Goal: Use online tool/utility: Utilize a website feature to perform a specific function

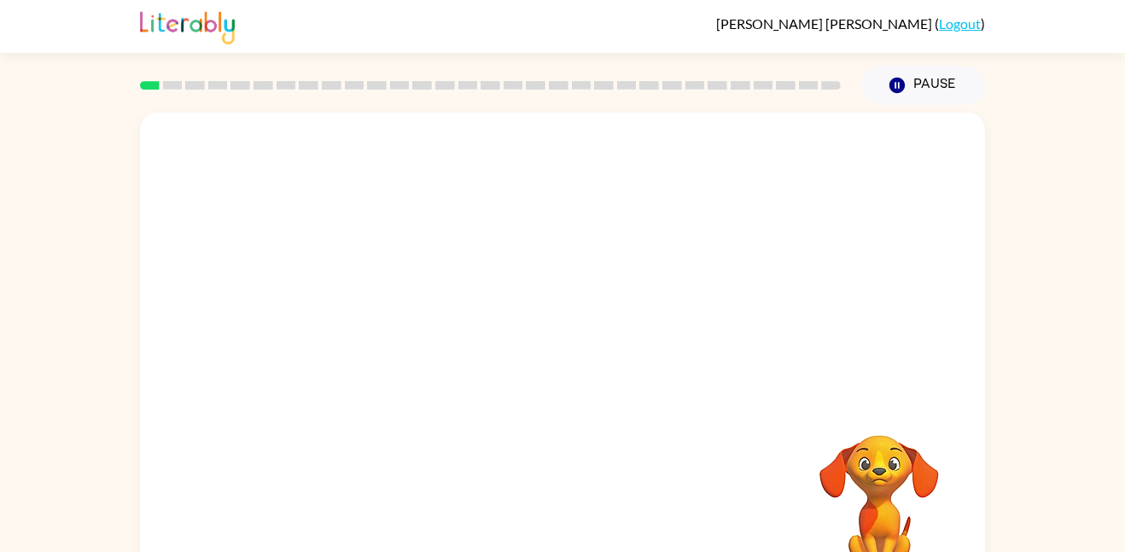
scroll to position [48, 0]
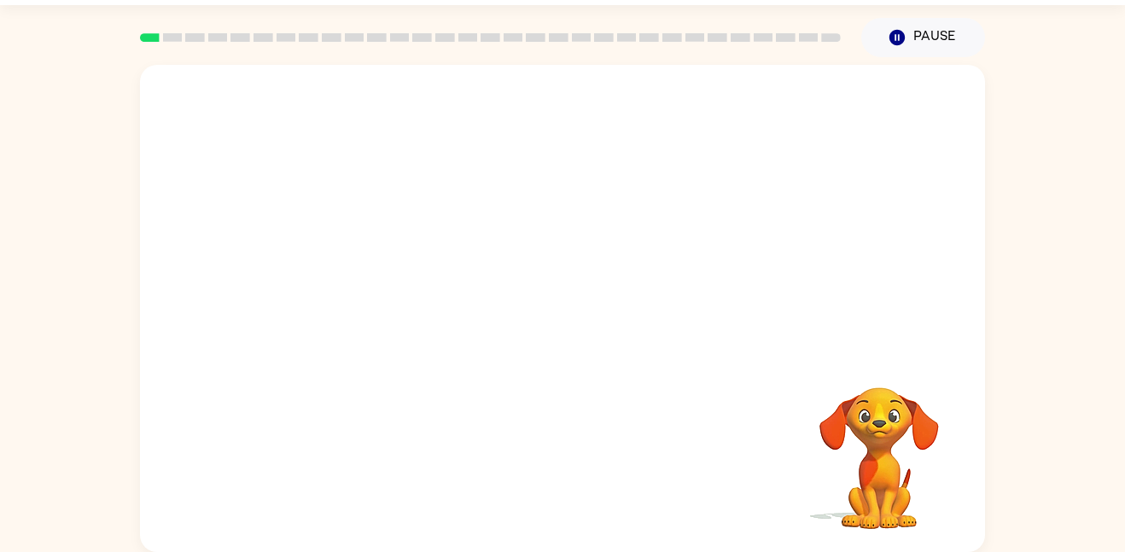
click at [613, 236] on div at bounding box center [562, 208] width 845 height 287
click at [615, 243] on div at bounding box center [562, 208] width 845 height 287
click at [567, 318] on div at bounding box center [562, 317] width 109 height 62
click at [568, 313] on icon "button" at bounding box center [562, 317] width 20 height 20
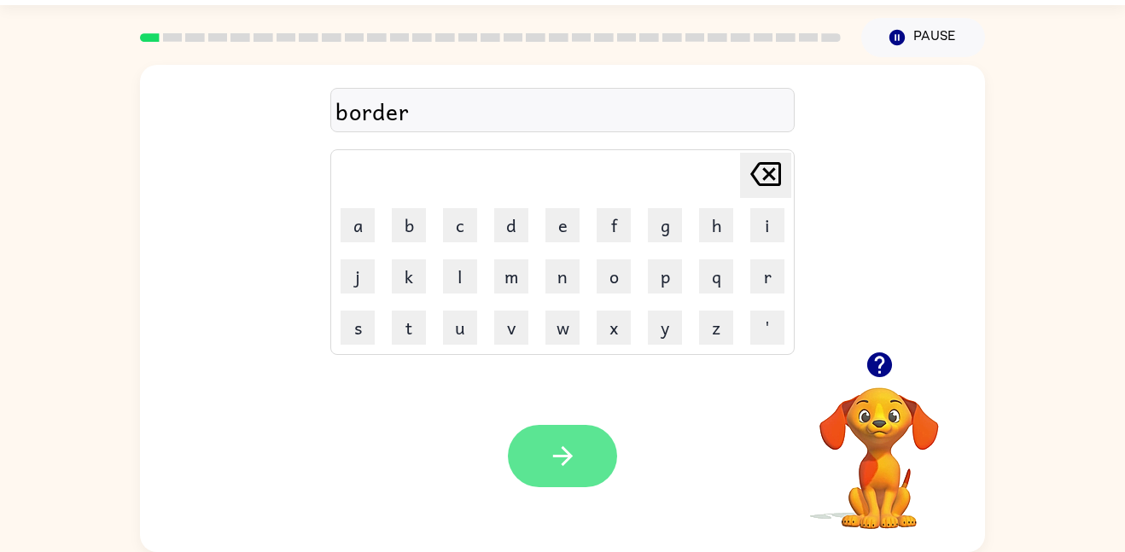
click at [573, 444] on icon "button" at bounding box center [563, 456] width 30 height 30
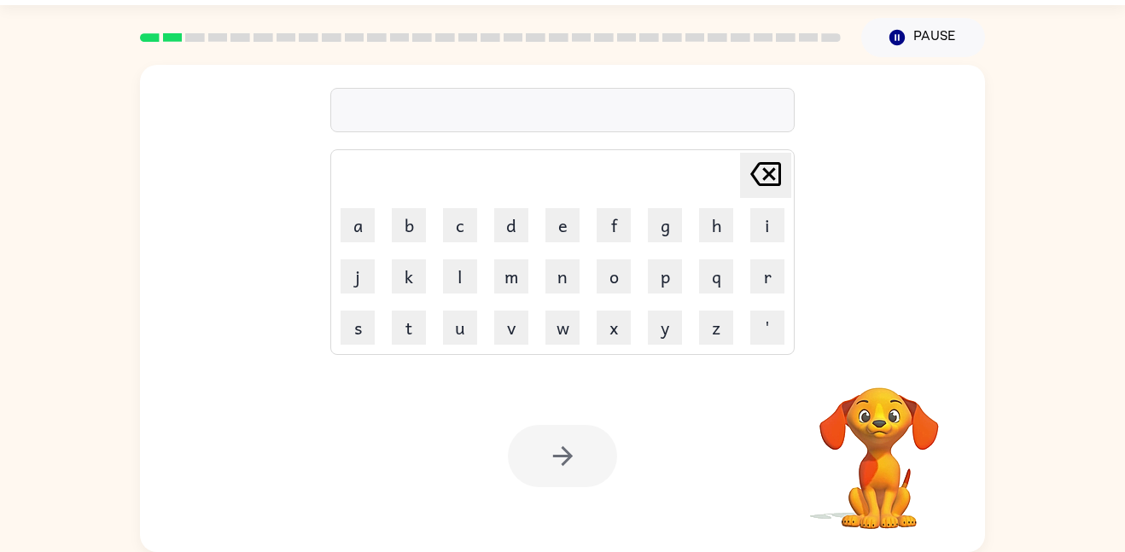
click at [621, 123] on div at bounding box center [562, 110] width 464 height 44
click at [613, 114] on div at bounding box center [562, 110] width 464 height 44
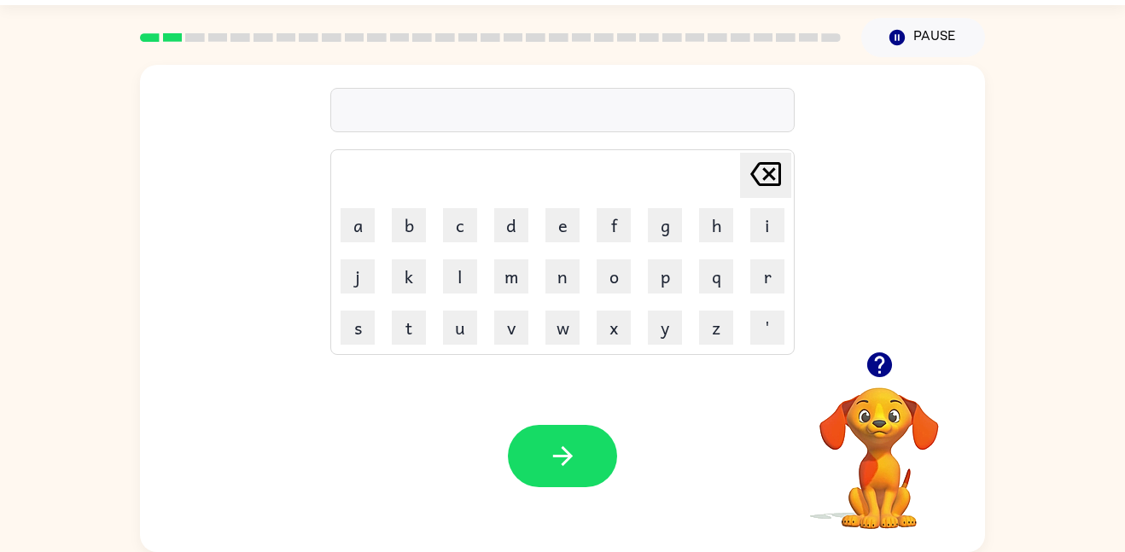
click at [522, 102] on div at bounding box center [562, 110] width 464 height 44
click at [368, 117] on div at bounding box center [562, 110] width 464 height 44
click at [373, 114] on div at bounding box center [562, 110] width 464 height 44
click at [365, 121] on div at bounding box center [562, 110] width 464 height 44
click at [367, 117] on div at bounding box center [562, 110] width 464 height 44
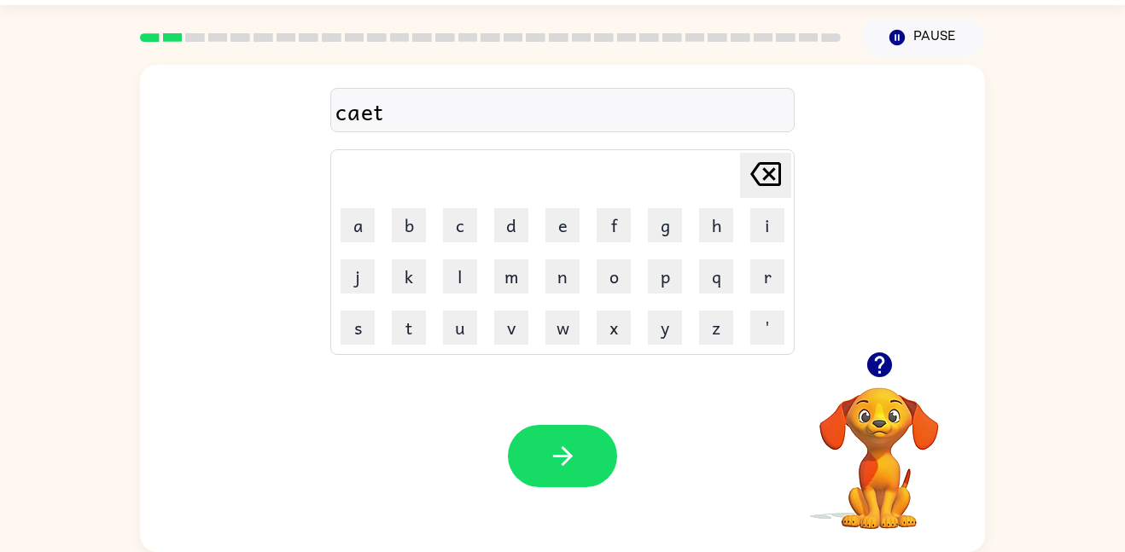
click at [370, 115] on div "caet" at bounding box center [562, 111] width 454 height 36
click at [544, 425] on button "button" at bounding box center [562, 456] width 109 height 62
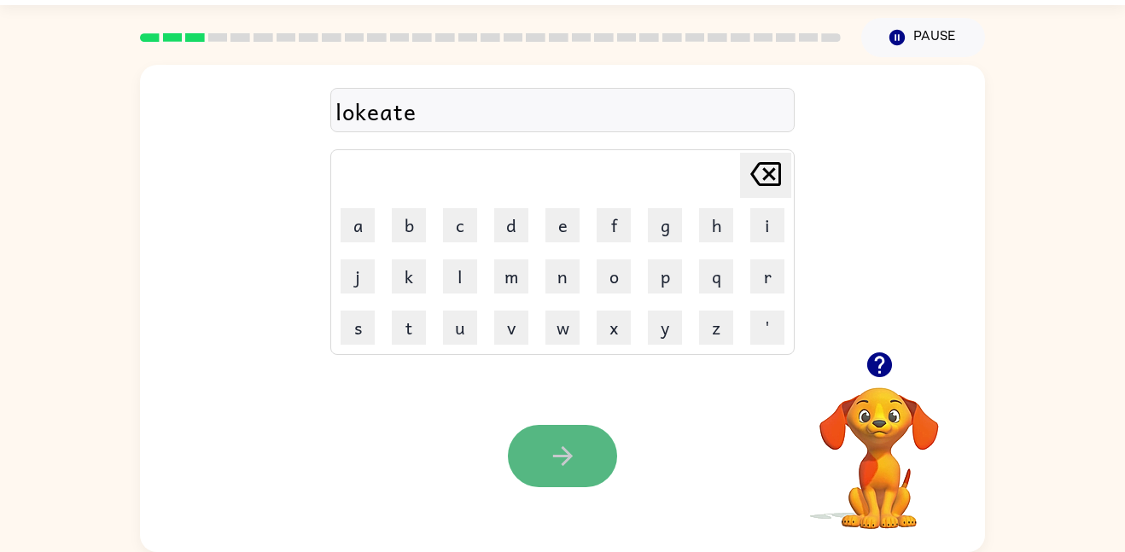
click at [585, 458] on button "button" at bounding box center [562, 456] width 109 height 62
click at [581, 435] on button "button" at bounding box center [562, 456] width 109 height 62
click at [591, 474] on button "button" at bounding box center [562, 456] width 109 height 62
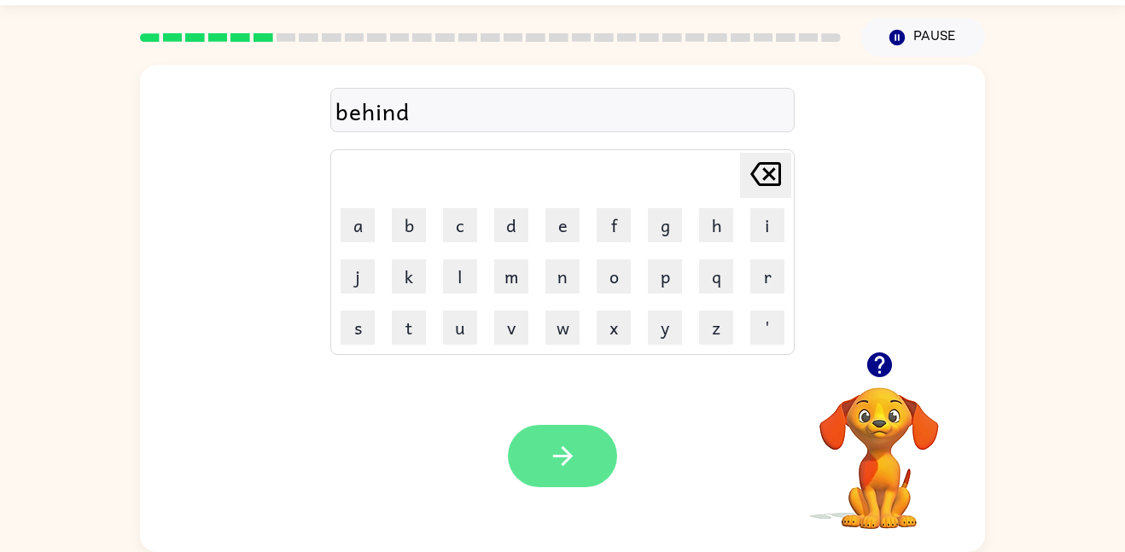
click at [597, 433] on button "button" at bounding box center [562, 456] width 109 height 62
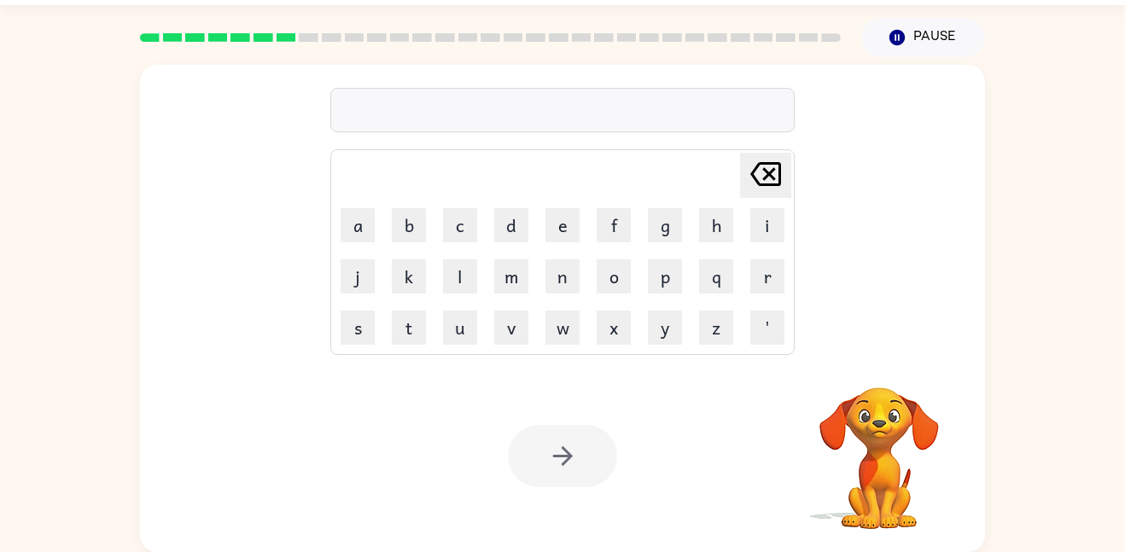
click at [392, 112] on div at bounding box center [562, 110] width 464 height 44
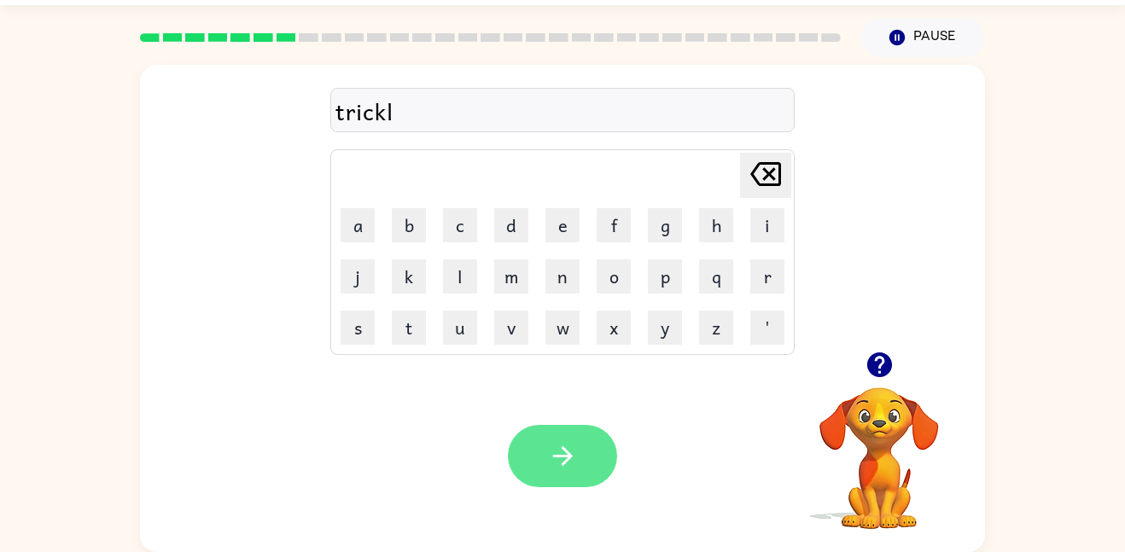
click at [562, 446] on icon "button" at bounding box center [563, 456] width 30 height 30
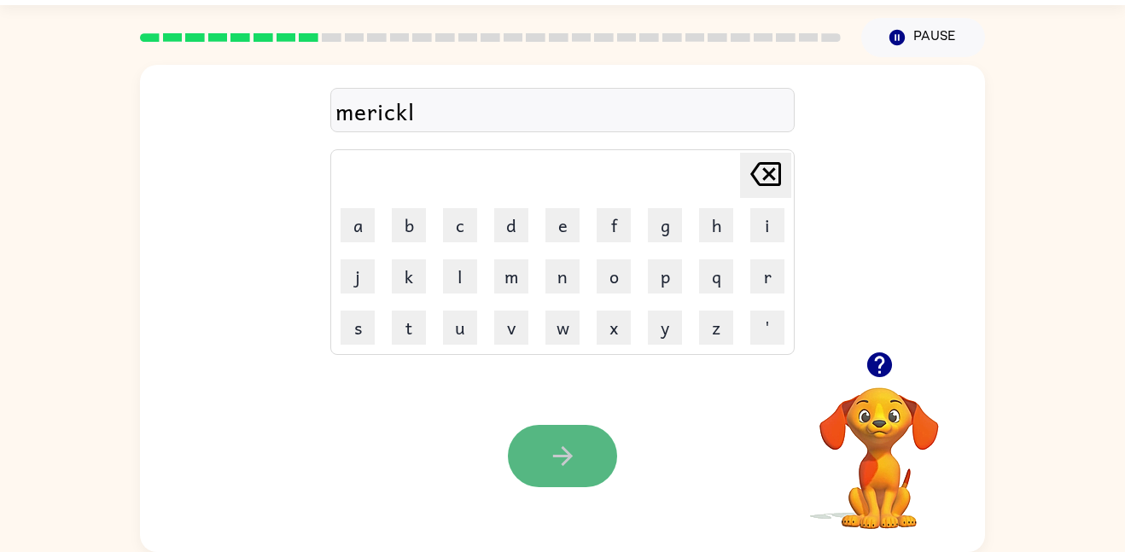
click at [591, 467] on button "button" at bounding box center [562, 456] width 109 height 62
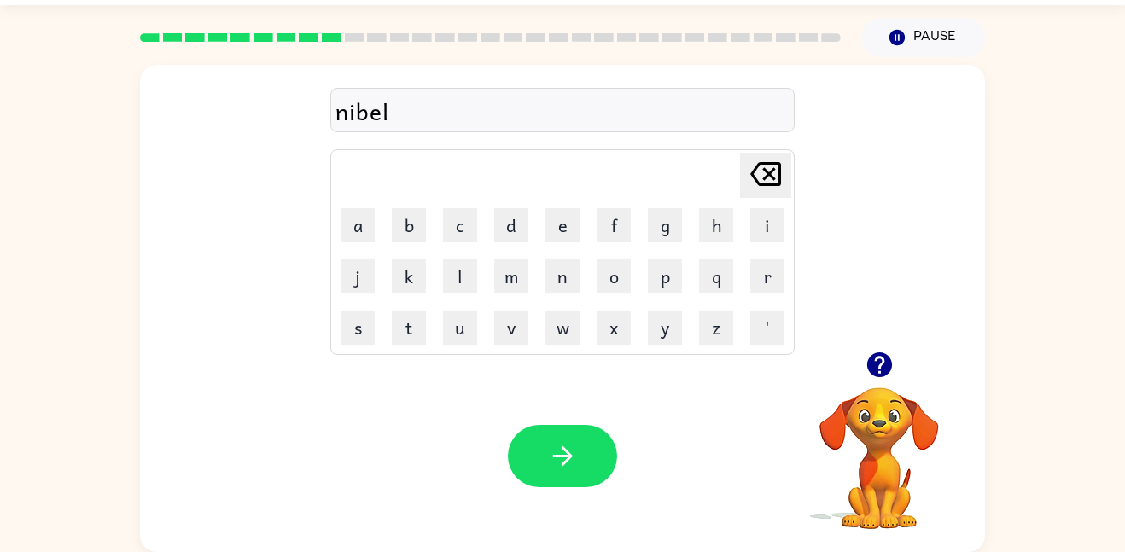
click at [516, 428] on div at bounding box center [562, 456] width 109 height 62
click at [578, 459] on button "button" at bounding box center [562, 456] width 109 height 62
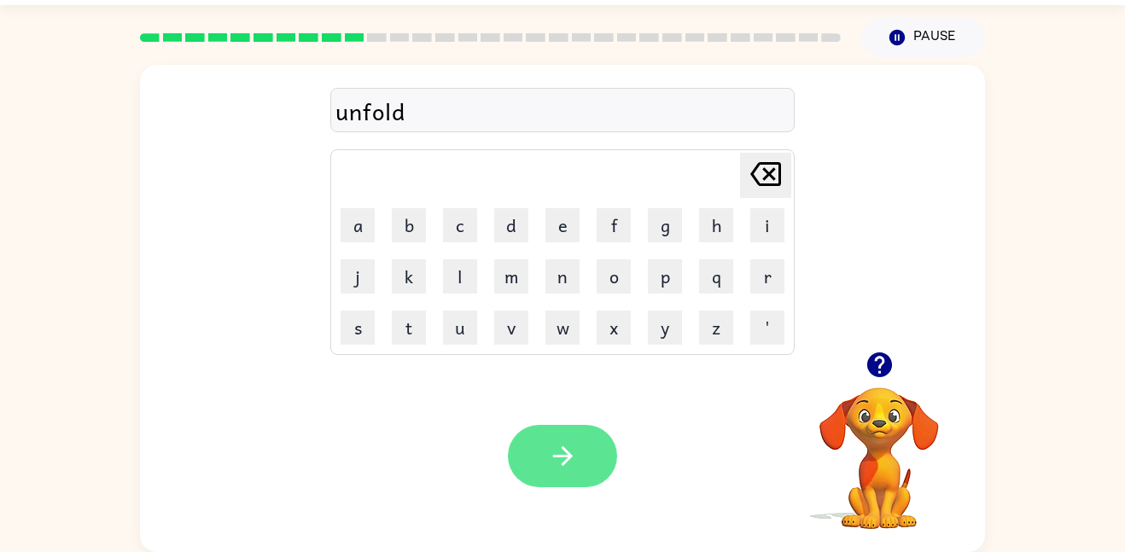
click at [551, 472] on button "button" at bounding box center [562, 456] width 109 height 62
click at [563, 443] on icon "button" at bounding box center [563, 456] width 30 height 30
click at [585, 455] on button "button" at bounding box center [562, 456] width 109 height 62
click at [544, 436] on button "button" at bounding box center [562, 456] width 109 height 62
click at [576, 452] on icon "button" at bounding box center [563, 456] width 30 height 30
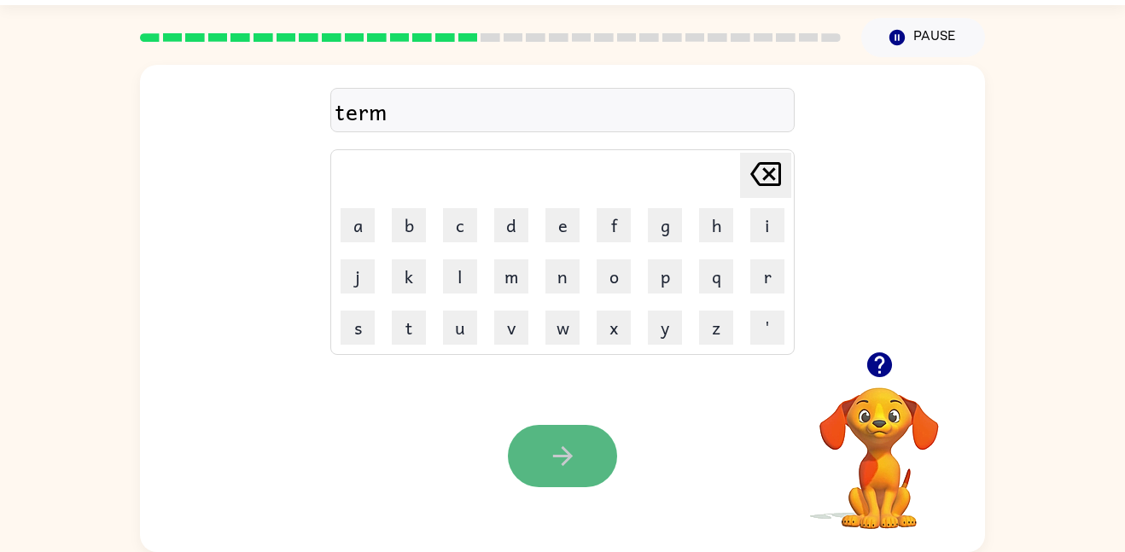
click at [596, 458] on button "button" at bounding box center [562, 456] width 109 height 62
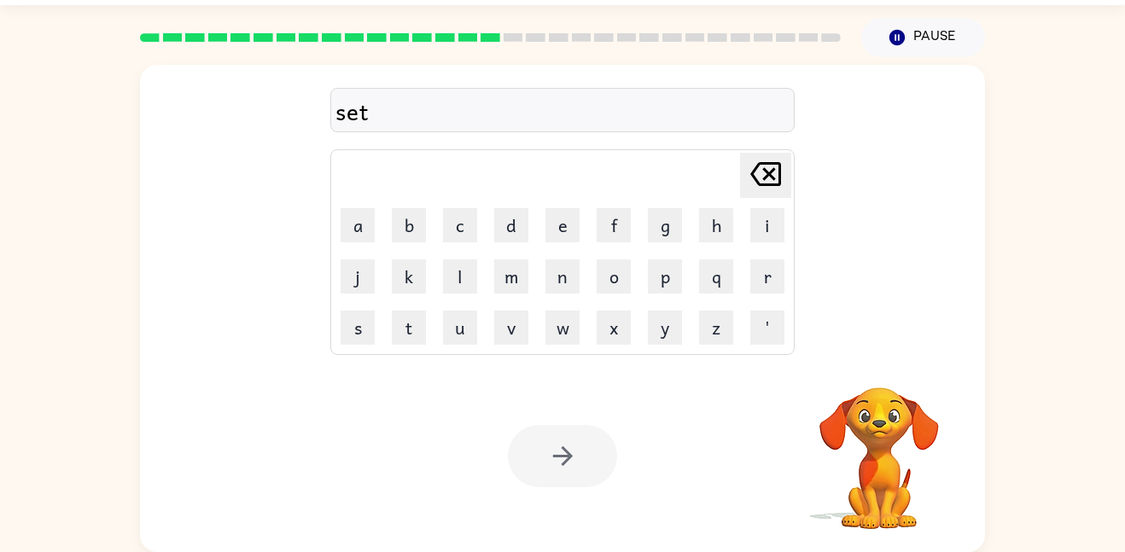
click at [599, 452] on div at bounding box center [562, 456] width 109 height 62
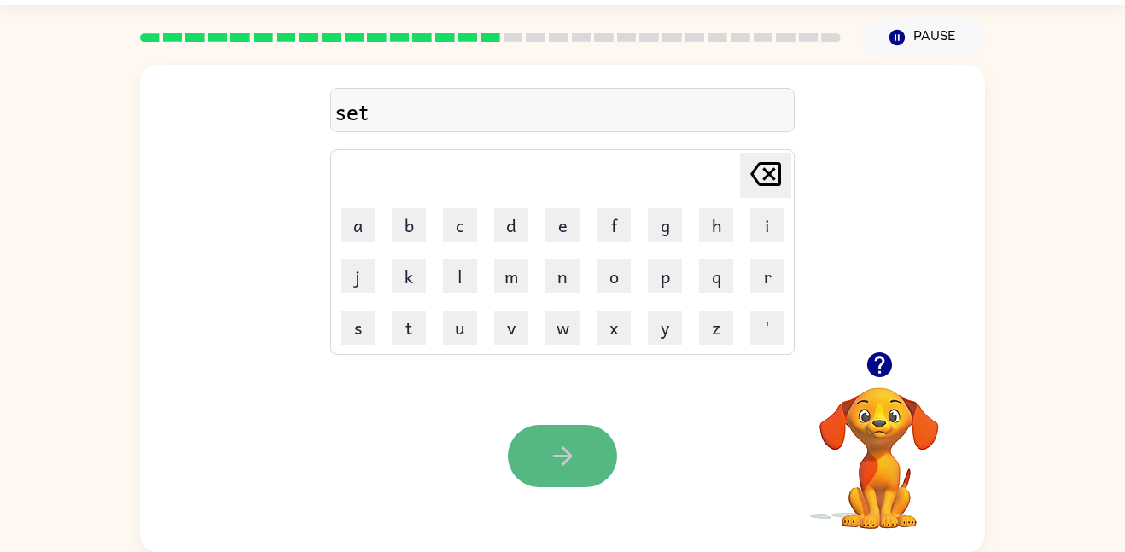
click at [583, 450] on button "button" at bounding box center [562, 456] width 109 height 62
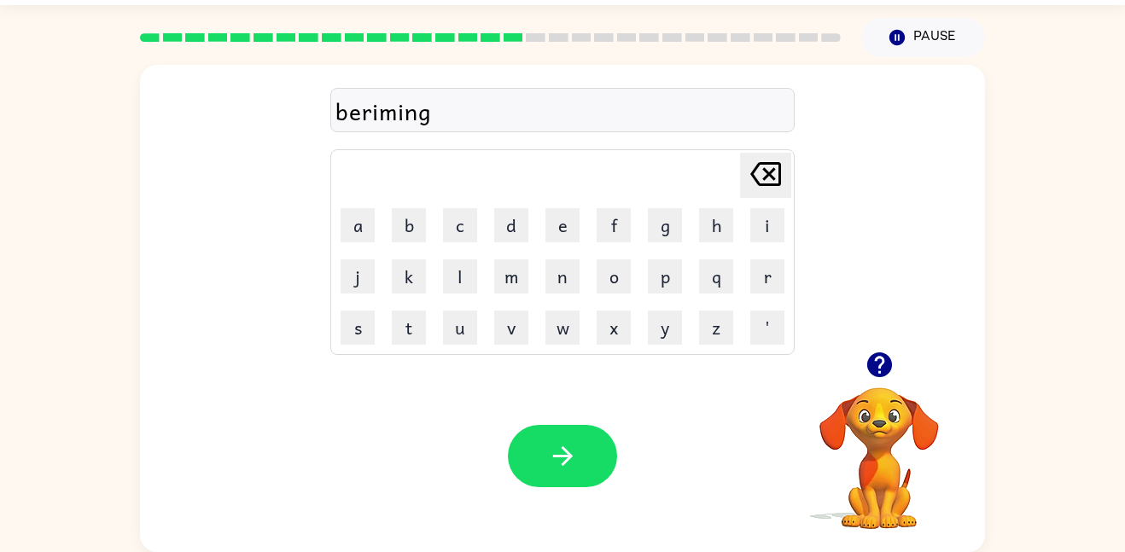
click at [581, 488] on div "Your browser must support playing .mp4 files to use Literably. Please try using…" at bounding box center [562, 456] width 845 height 192
click at [575, 472] on button "button" at bounding box center [562, 456] width 109 height 62
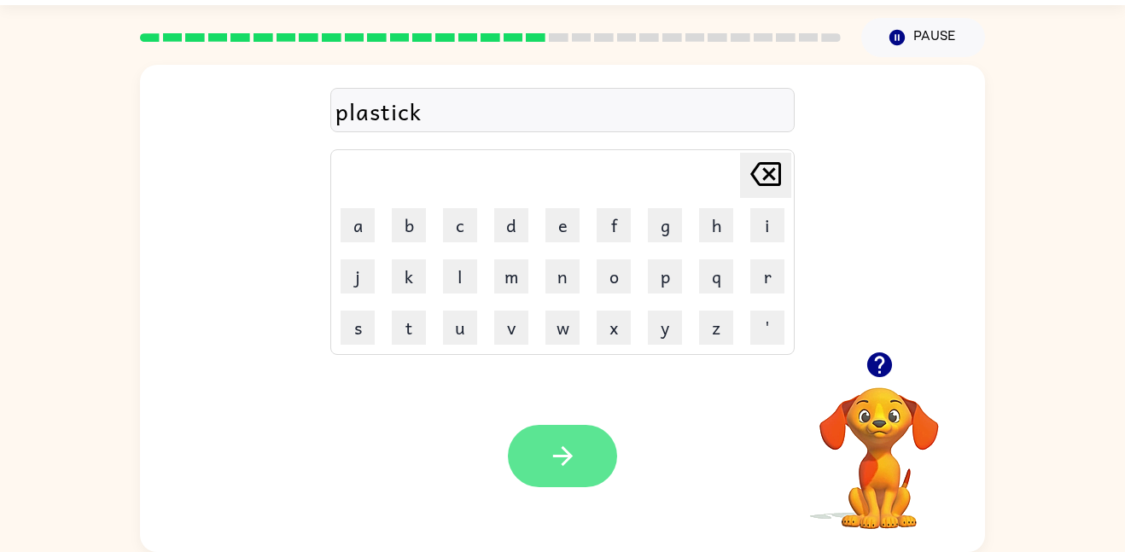
click at [596, 456] on button "button" at bounding box center [562, 456] width 109 height 62
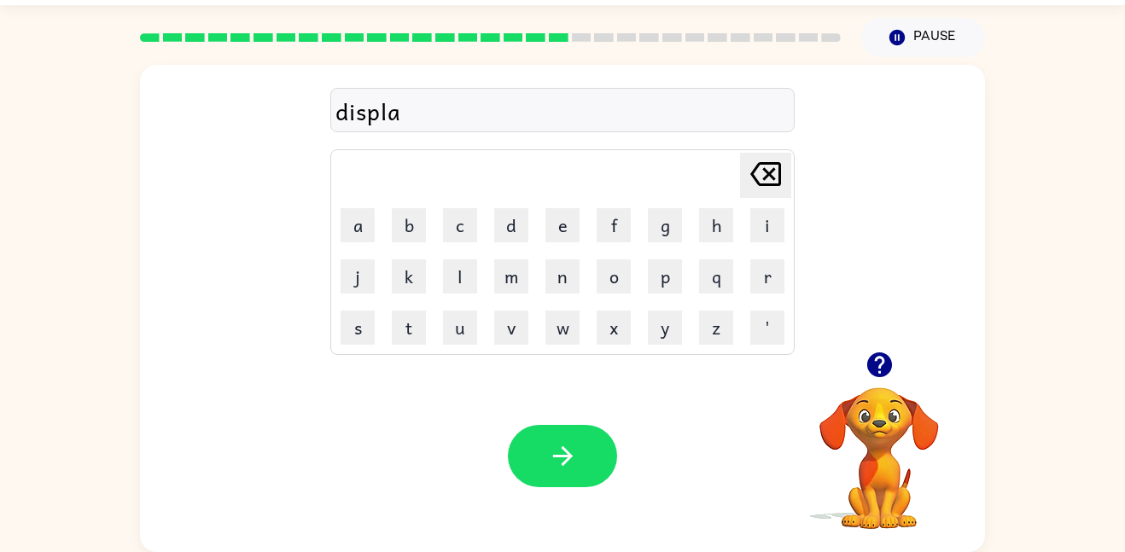
click at [562, 417] on div "Your browser must support playing .mp4 files to use Literably. Please try using…" at bounding box center [562, 456] width 845 height 192
click at [573, 441] on icon "button" at bounding box center [563, 456] width 30 height 30
click at [525, 466] on button "button" at bounding box center [562, 456] width 109 height 62
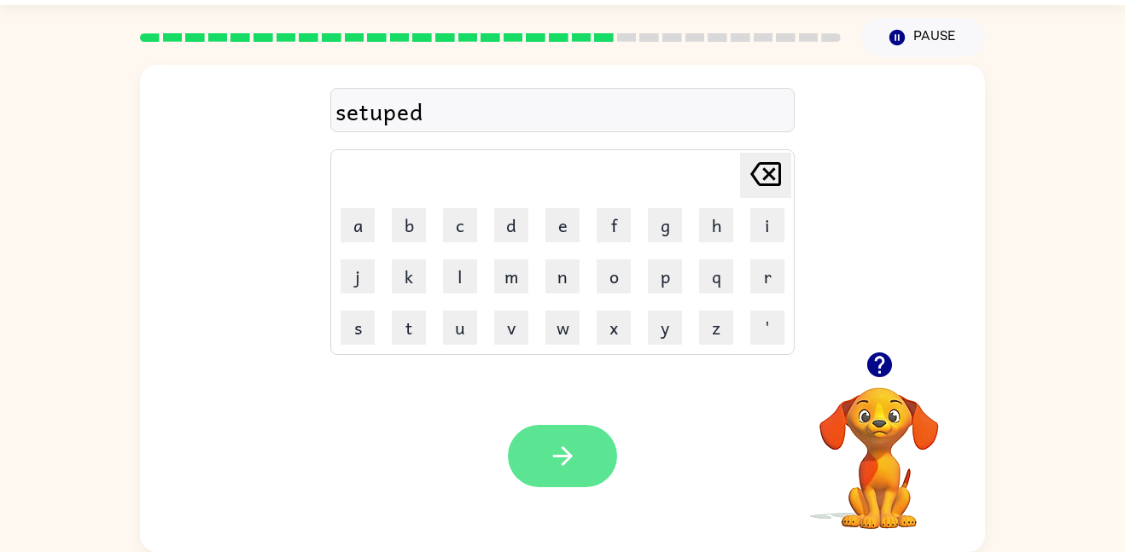
click at [528, 457] on button "button" at bounding box center [562, 456] width 109 height 62
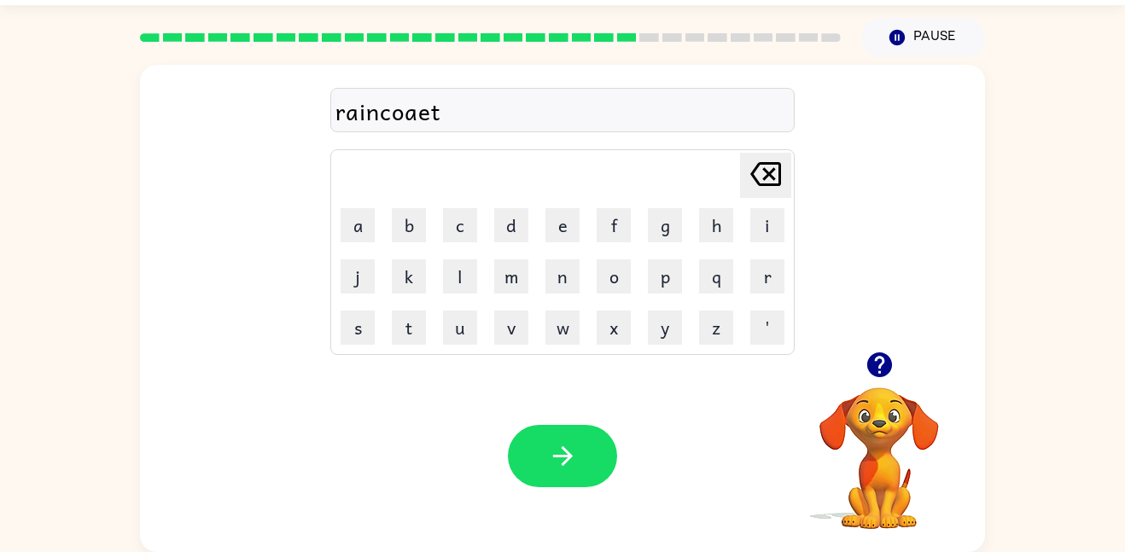
click at [615, 442] on div at bounding box center [562, 456] width 109 height 62
click at [450, 437] on div "Your browser must support playing .mp4 files to use Literably. Please try using…" at bounding box center [562, 456] width 845 height 192
click at [562, 438] on button "button" at bounding box center [562, 456] width 109 height 62
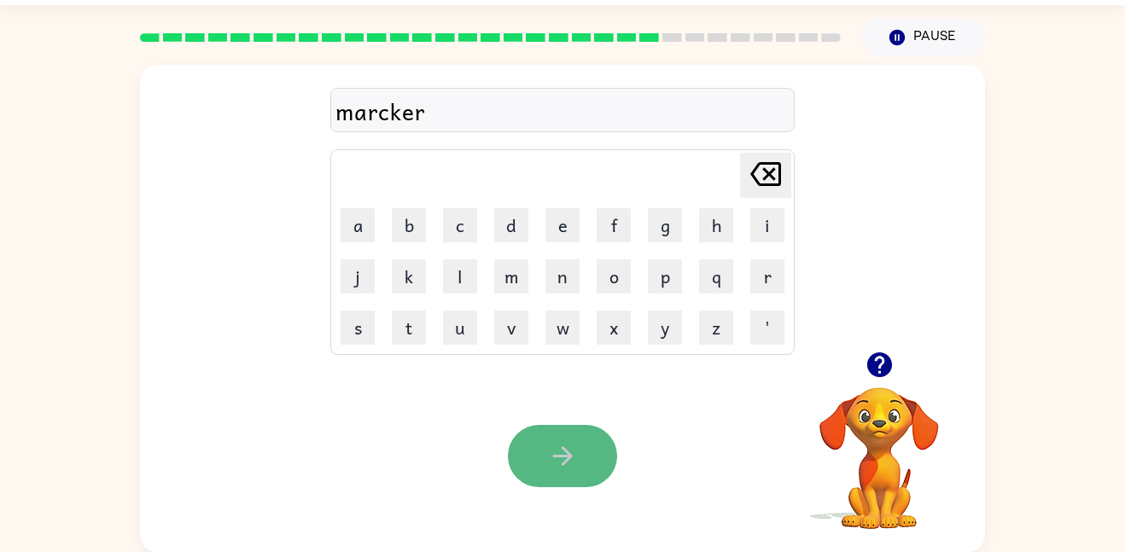
click at [556, 475] on button "button" at bounding box center [562, 456] width 109 height 62
click at [574, 473] on button "button" at bounding box center [562, 456] width 109 height 62
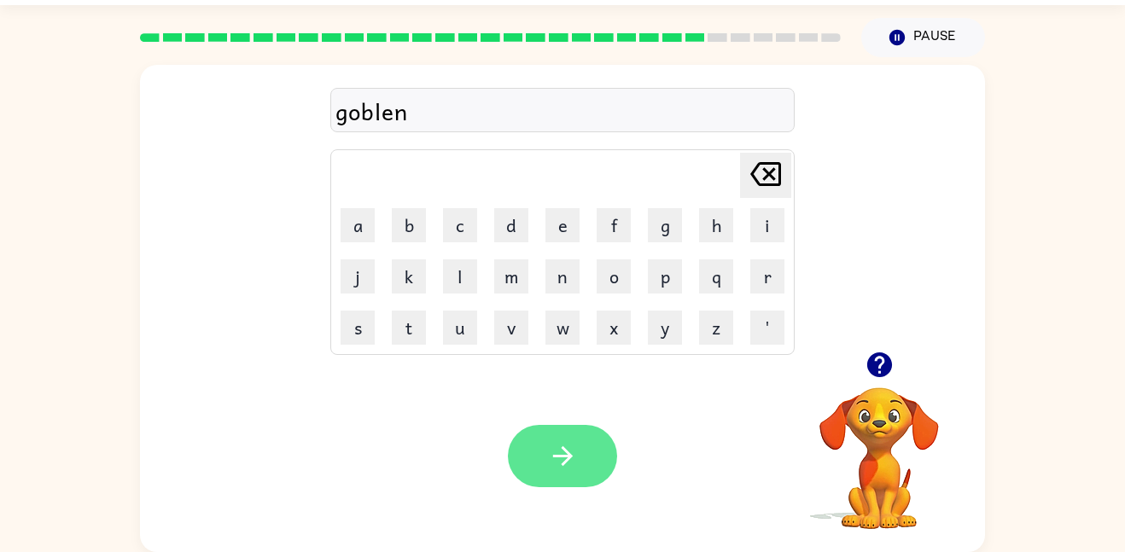
click at [592, 460] on button "button" at bounding box center [562, 456] width 109 height 62
click at [605, 462] on button "button" at bounding box center [562, 456] width 109 height 62
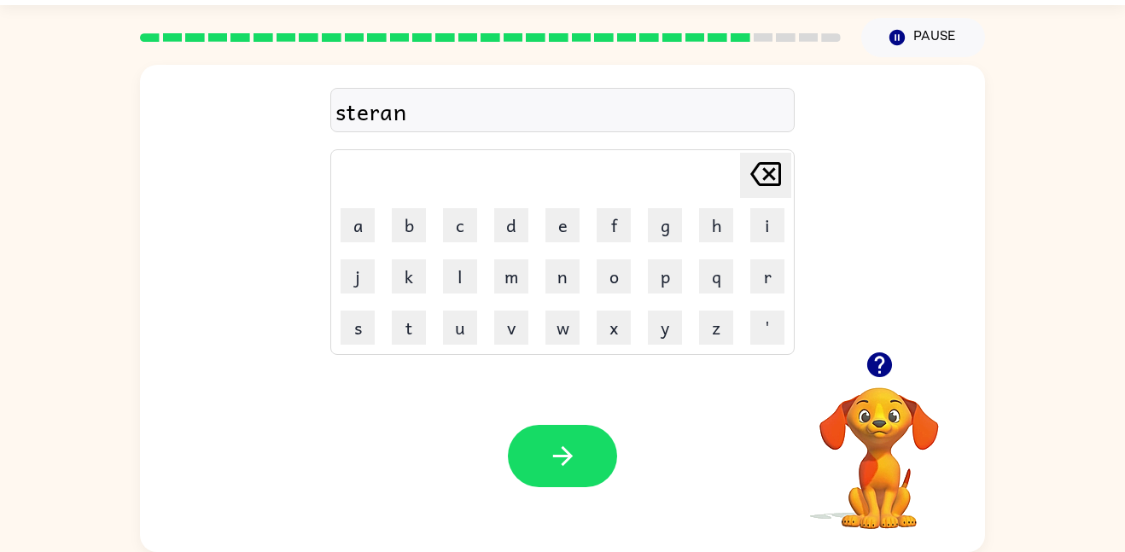
click at [650, 440] on div "Your browser must support playing .mp4 files to use Literably. Please try using…" at bounding box center [562, 456] width 845 height 192
click at [605, 456] on button "button" at bounding box center [562, 456] width 109 height 62
click at [551, 450] on icon "button" at bounding box center [563, 456] width 30 height 30
click at [639, 434] on div "Your browser must support playing .mp4 files to use Literably. Please try using…" at bounding box center [562, 456] width 845 height 192
click at [586, 443] on button "button" at bounding box center [562, 456] width 109 height 62
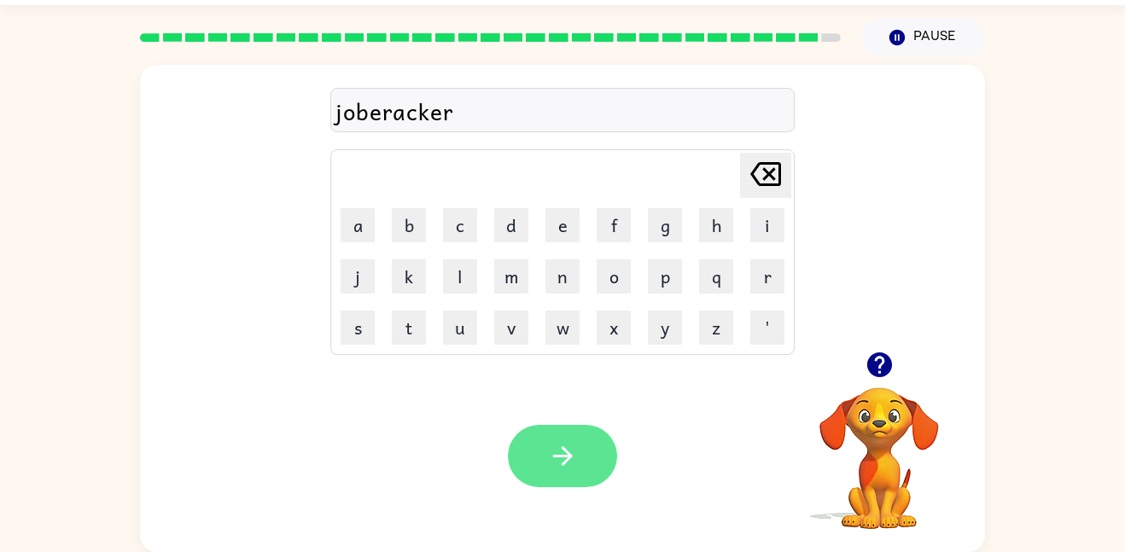
click at [553, 438] on button "button" at bounding box center [562, 456] width 109 height 62
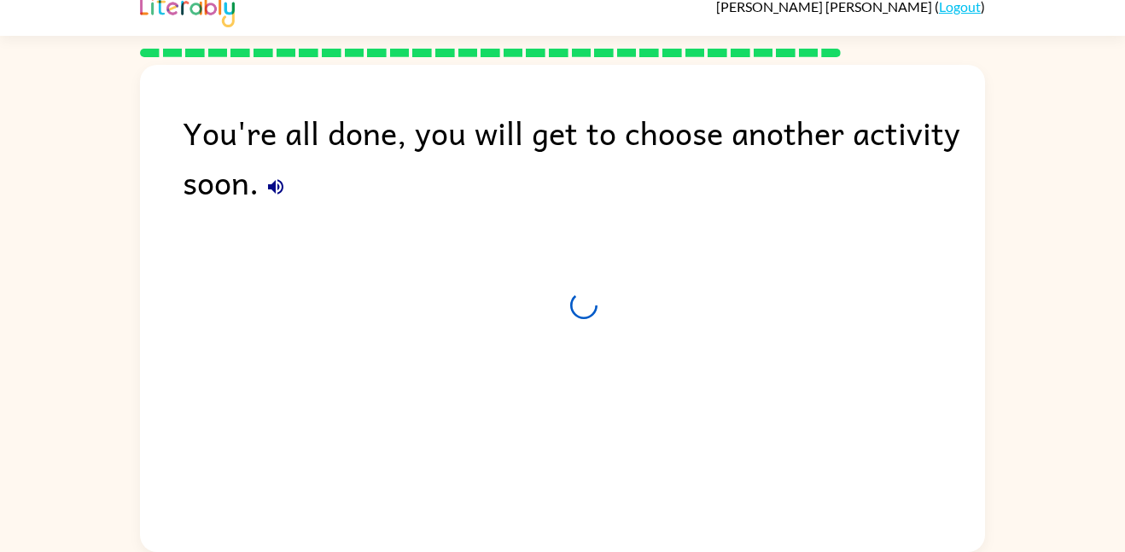
scroll to position [17, 0]
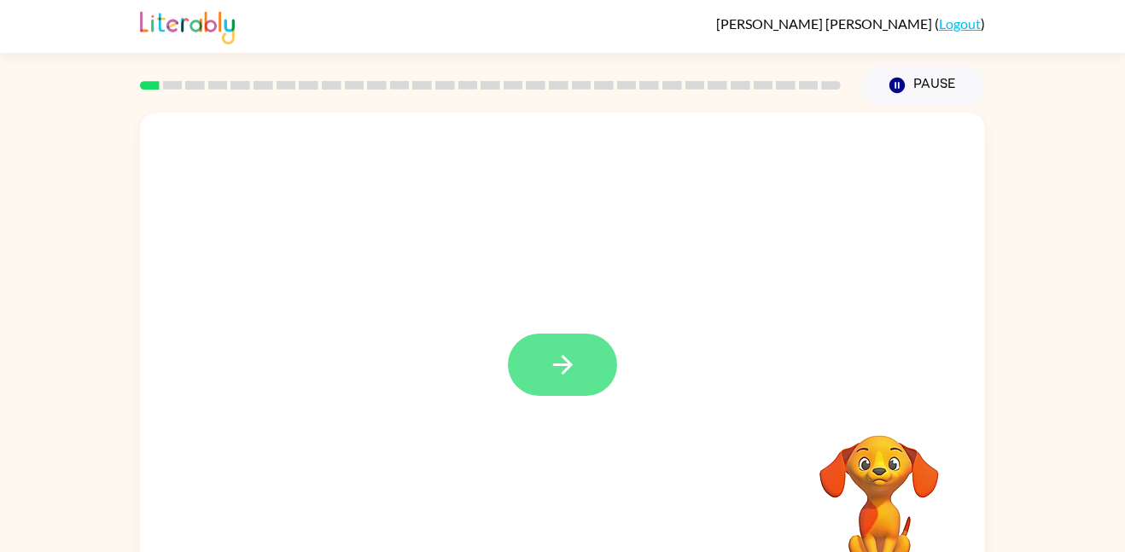
click at [557, 354] on icon "button" at bounding box center [563, 365] width 30 height 30
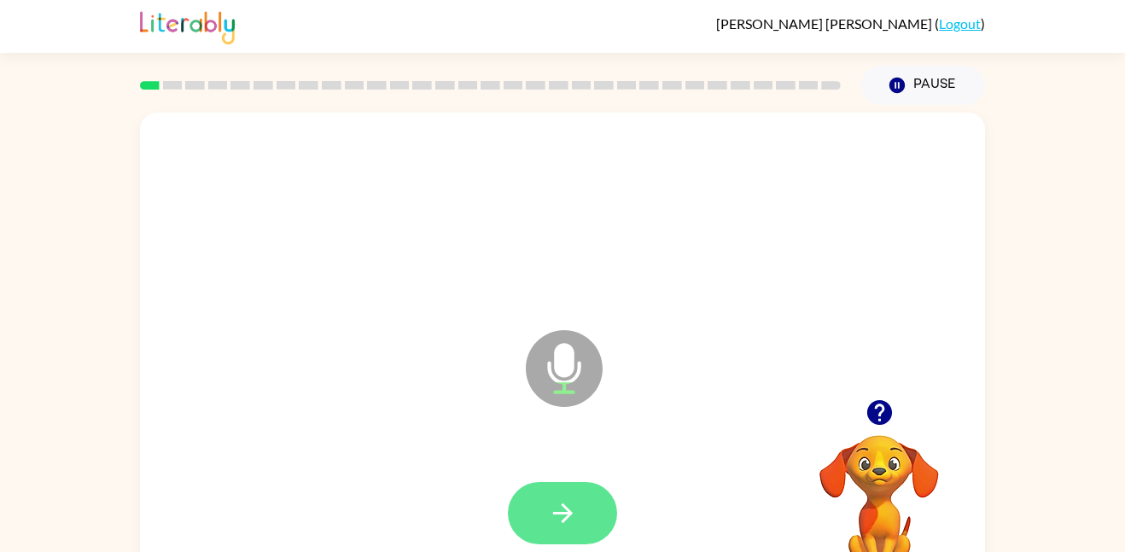
click at [583, 517] on button "button" at bounding box center [562, 513] width 109 height 62
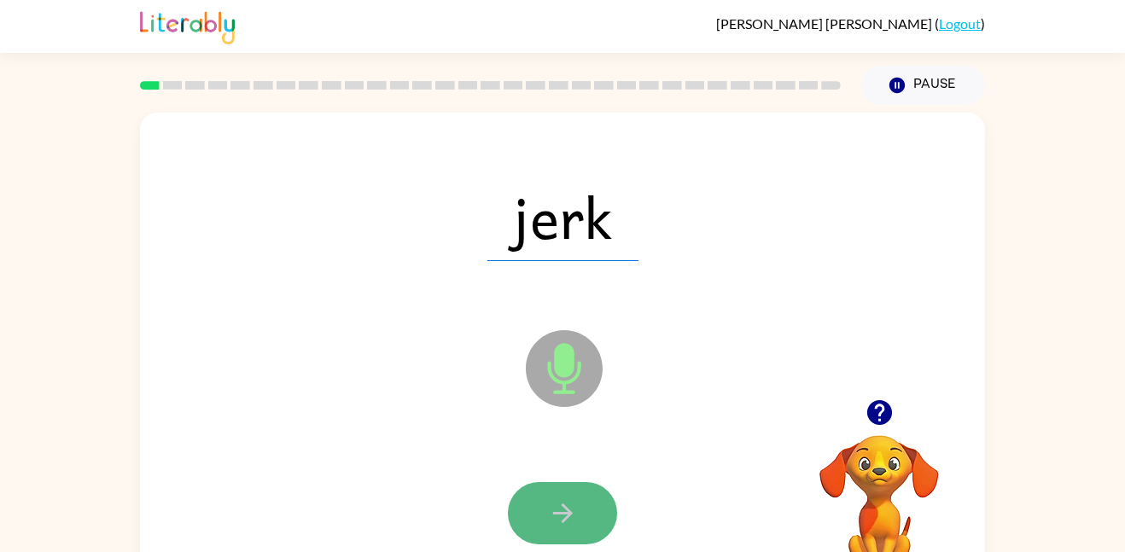
click at [550, 496] on button "button" at bounding box center [562, 513] width 109 height 62
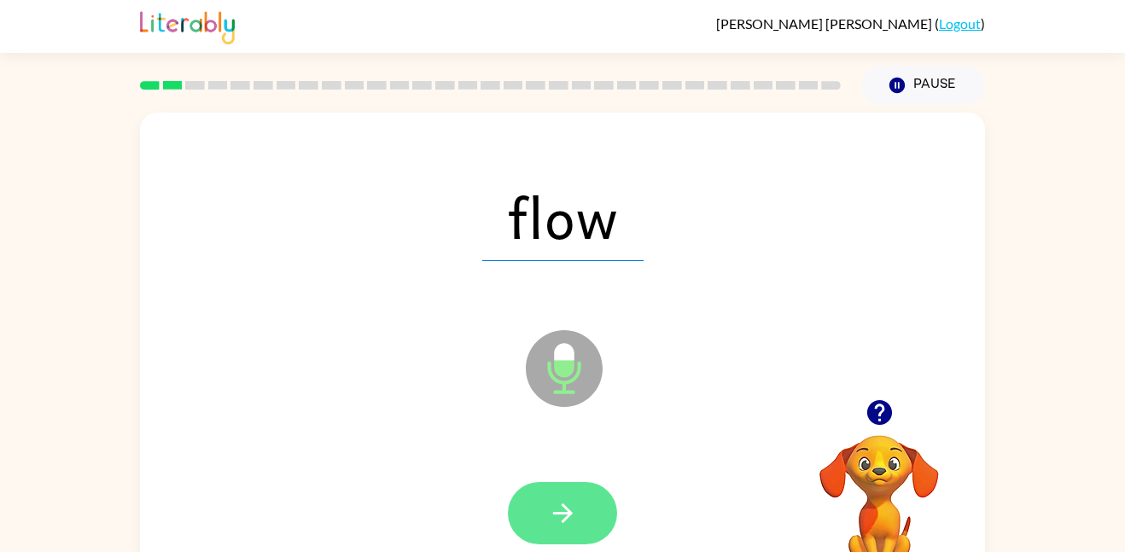
click at [539, 499] on button "button" at bounding box center [562, 513] width 109 height 62
click at [574, 492] on button "button" at bounding box center [562, 513] width 109 height 62
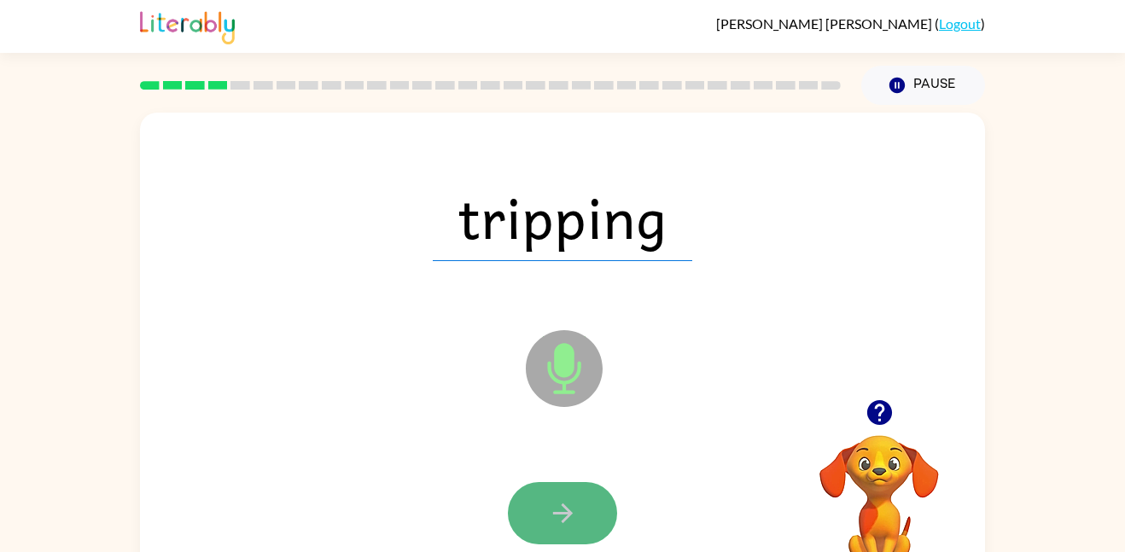
click at [575, 510] on icon "button" at bounding box center [563, 513] width 30 height 30
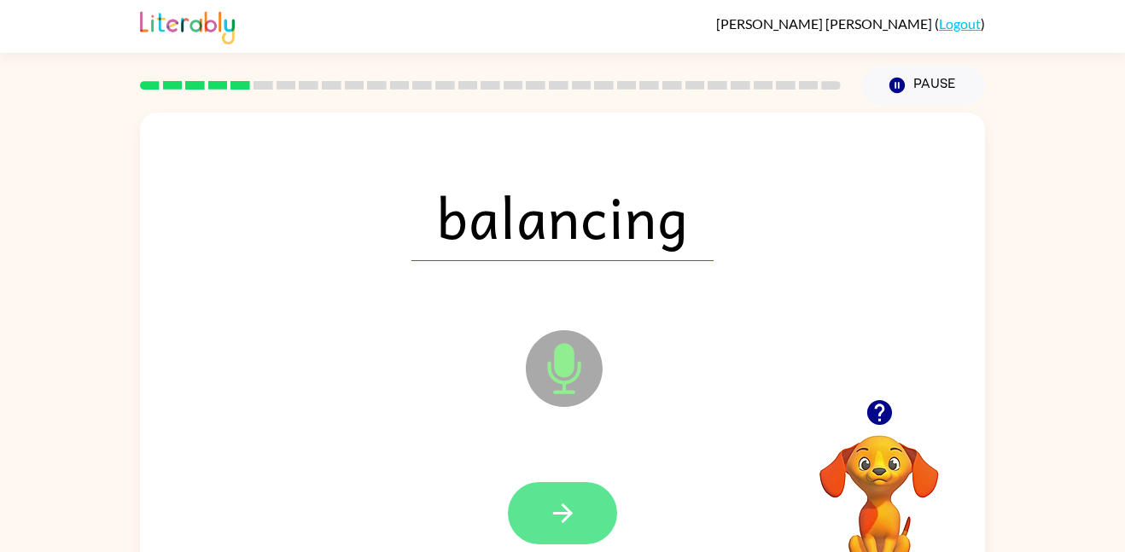
click at [583, 498] on button "button" at bounding box center [562, 513] width 109 height 62
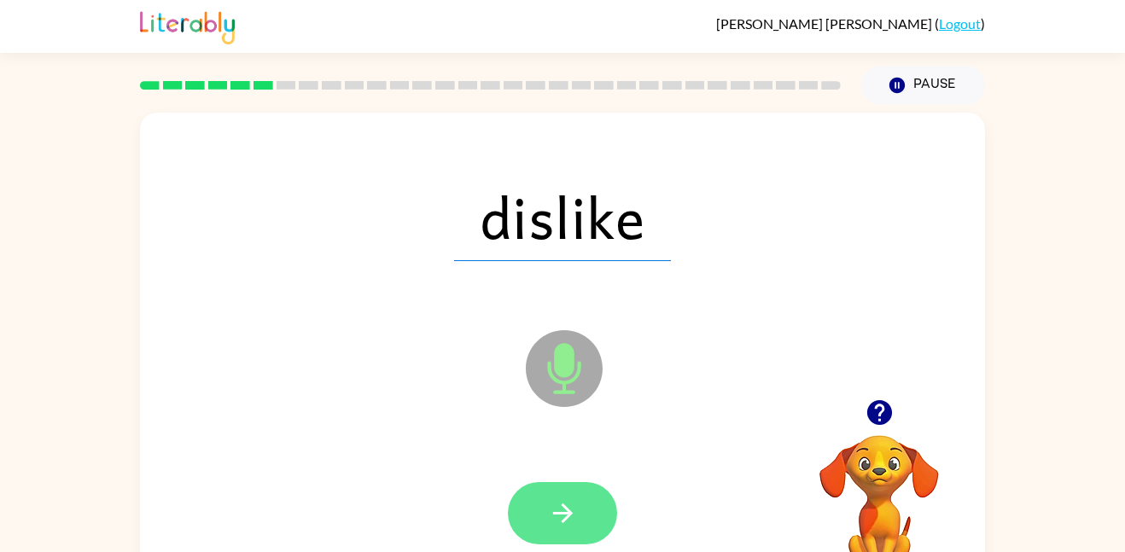
click at [562, 510] on icon "button" at bounding box center [563, 513] width 30 height 30
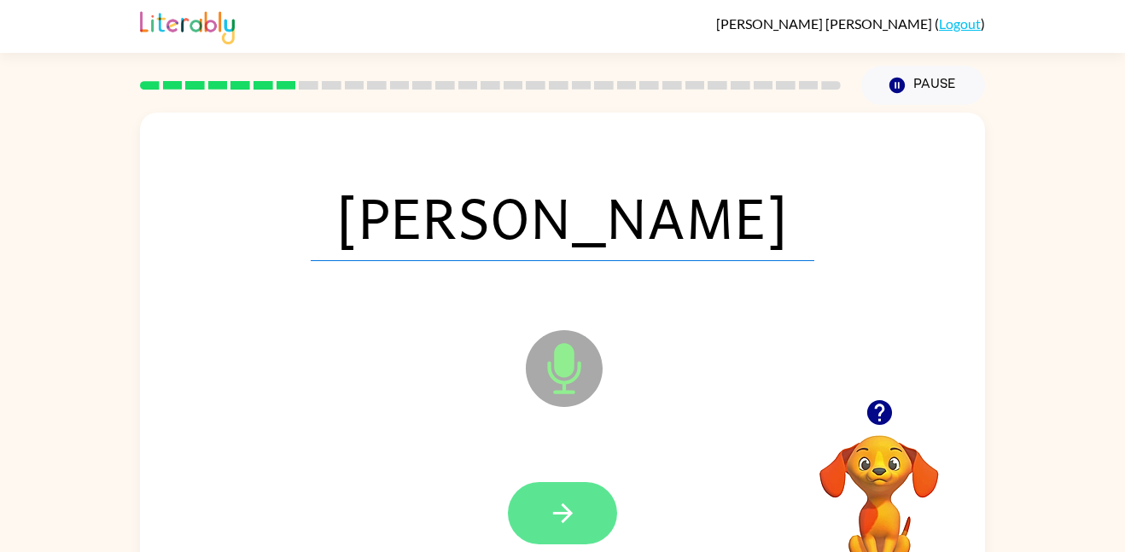
click at [554, 511] on icon "button" at bounding box center [563, 513] width 30 height 30
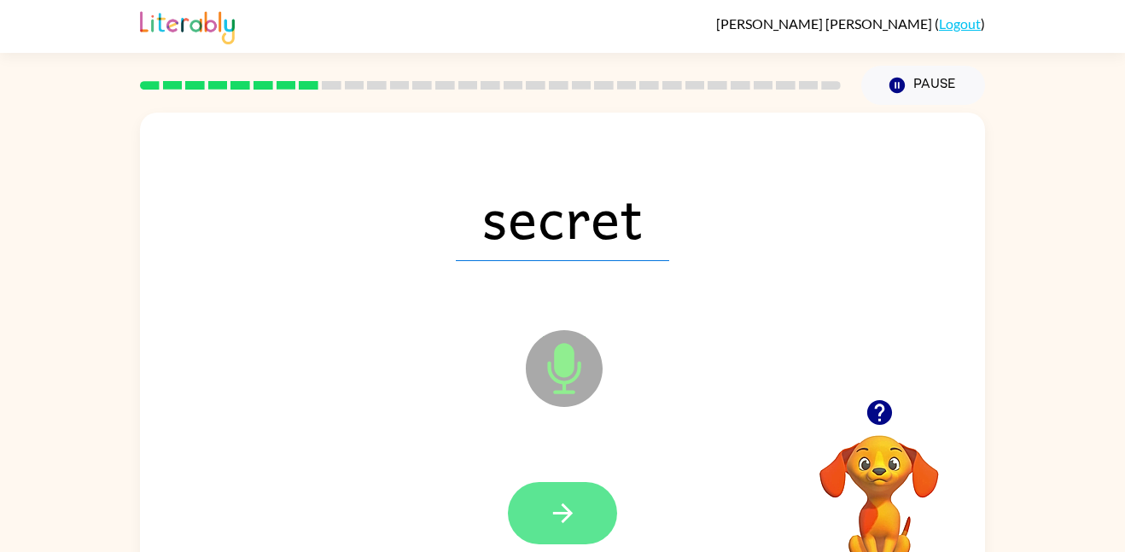
click at [554, 506] on icon "button" at bounding box center [563, 513] width 30 height 30
click at [553, 506] on icon "button" at bounding box center [563, 513] width 30 height 30
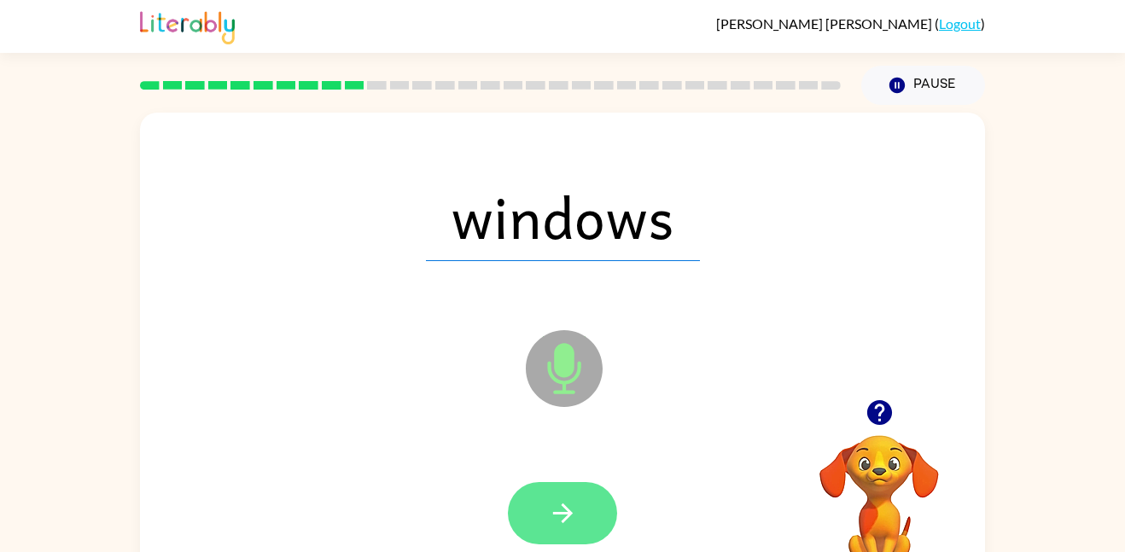
click at [557, 506] on icon "button" at bounding box center [563, 513] width 30 height 30
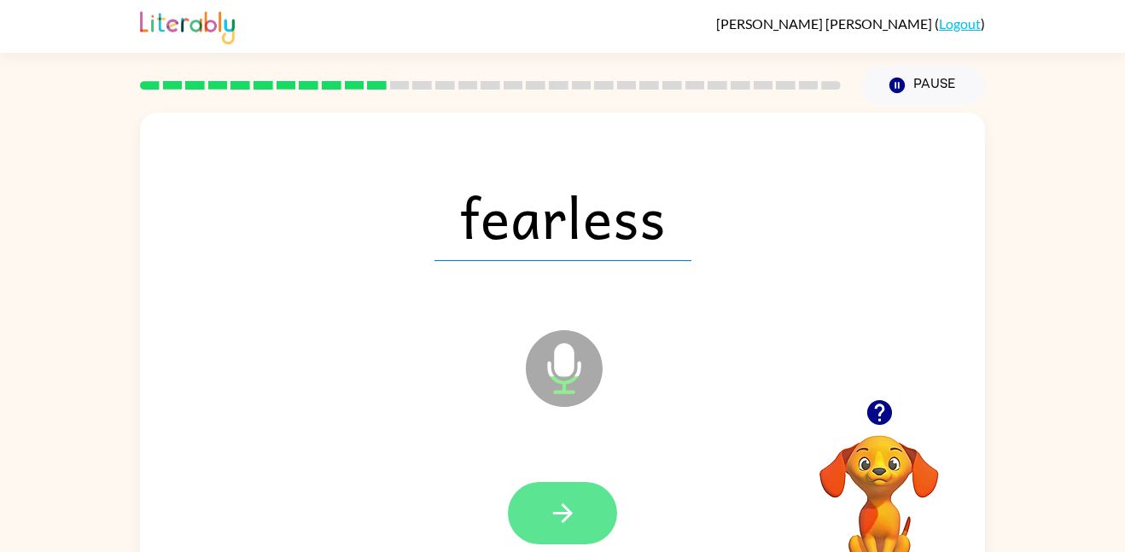
click at [556, 504] on icon "button" at bounding box center [563, 513] width 30 height 30
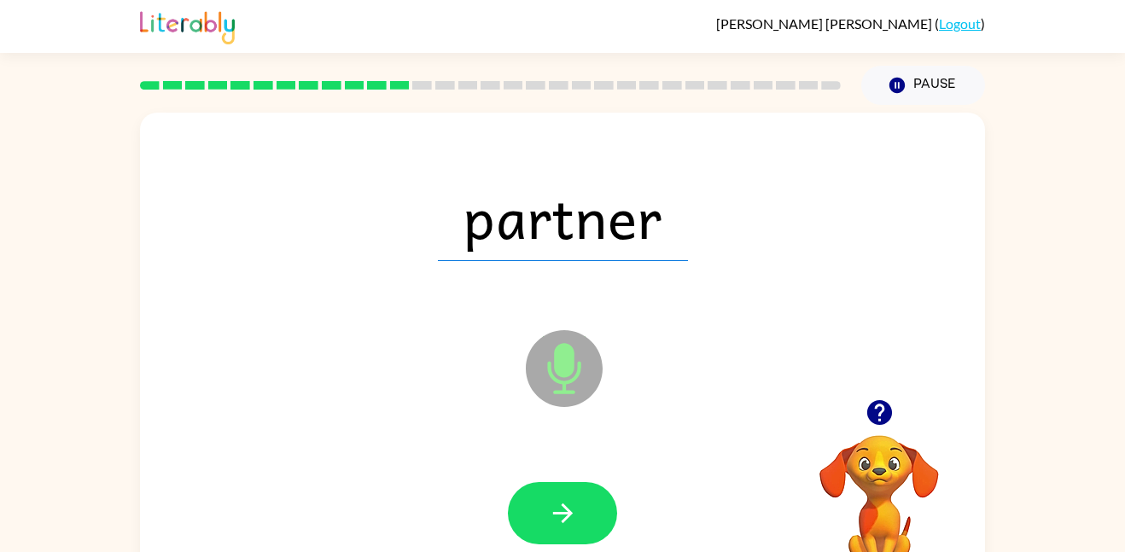
click at [556, 507] on icon "button" at bounding box center [563, 513] width 30 height 30
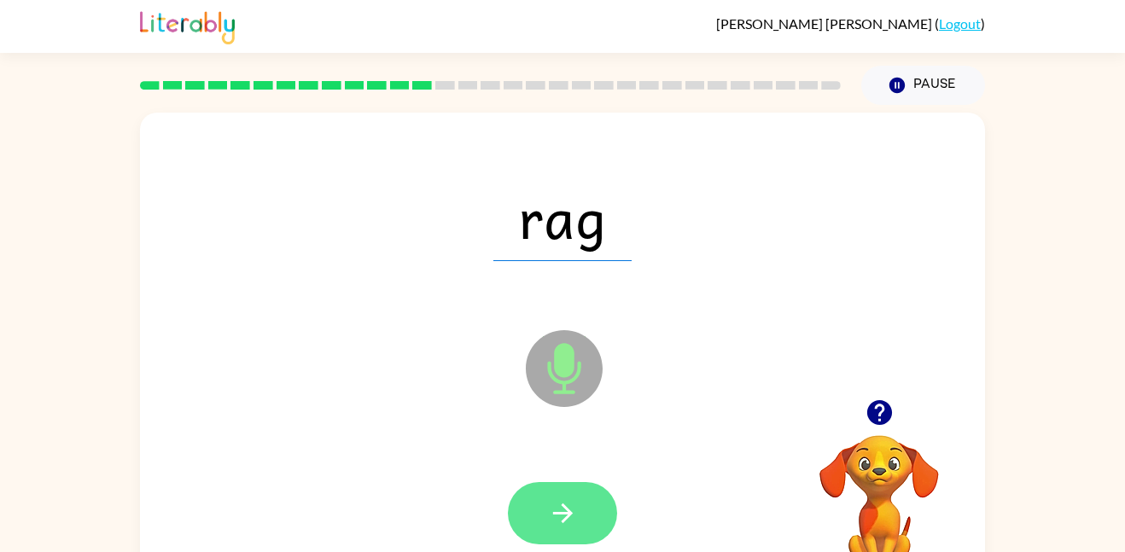
click at [556, 510] on icon "button" at bounding box center [563, 513] width 30 height 30
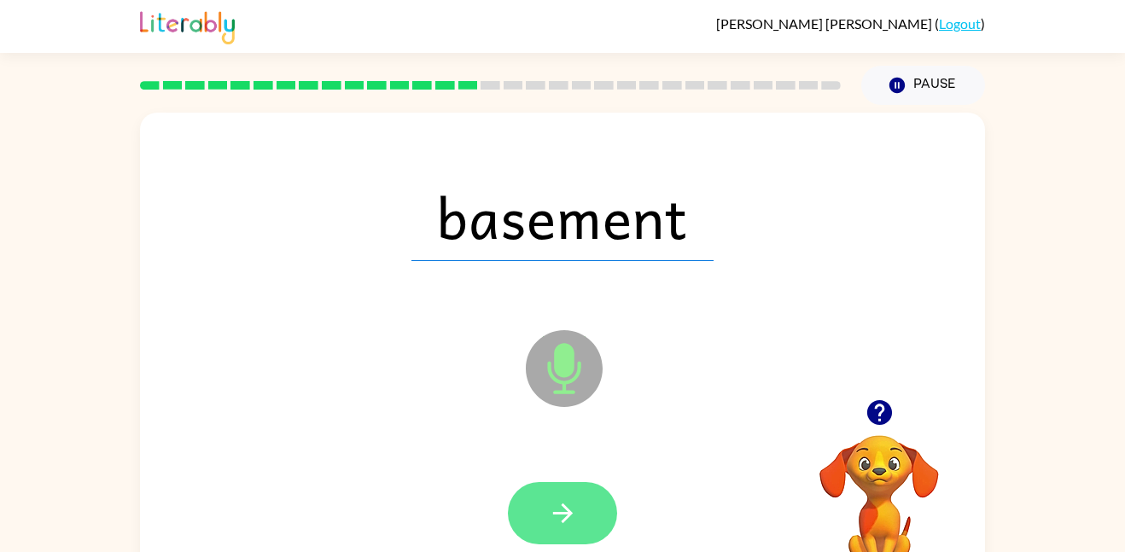
click at [556, 510] on icon "button" at bounding box center [563, 513] width 30 height 30
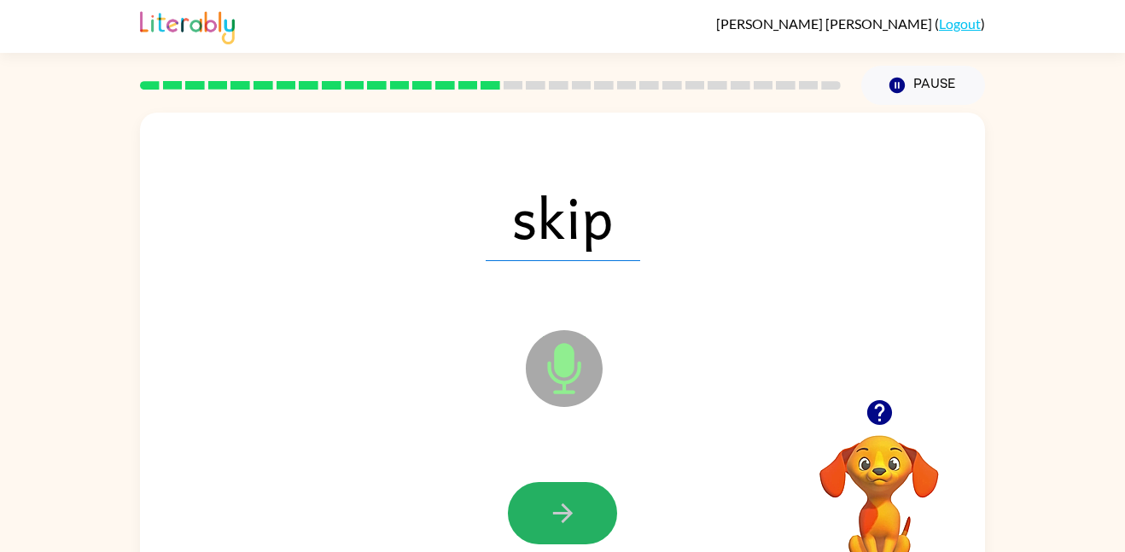
click at [556, 510] on icon "button" at bounding box center [563, 513] width 30 height 30
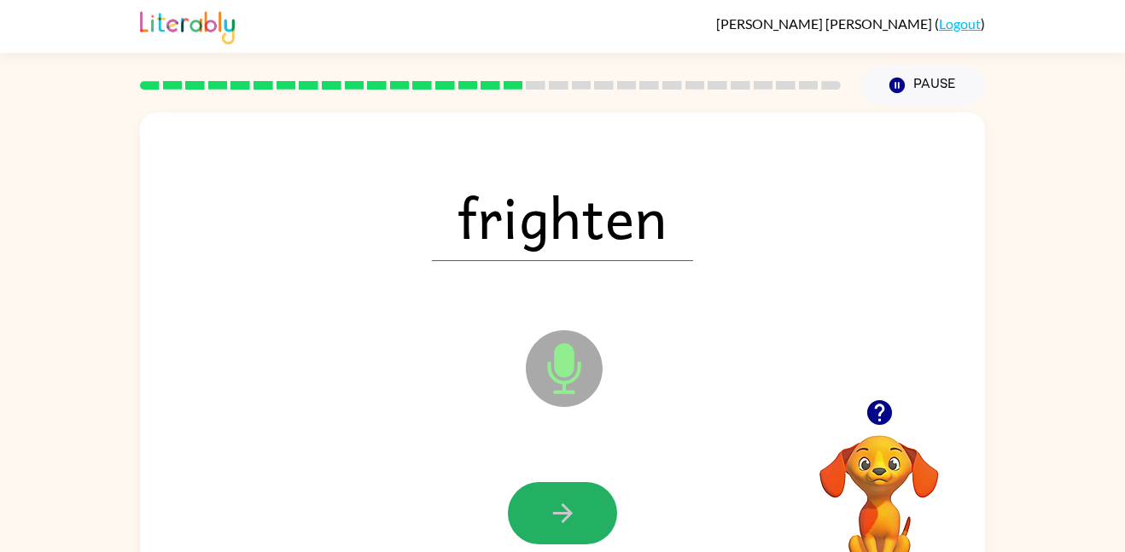
click at [556, 510] on icon "button" at bounding box center [563, 513] width 30 height 30
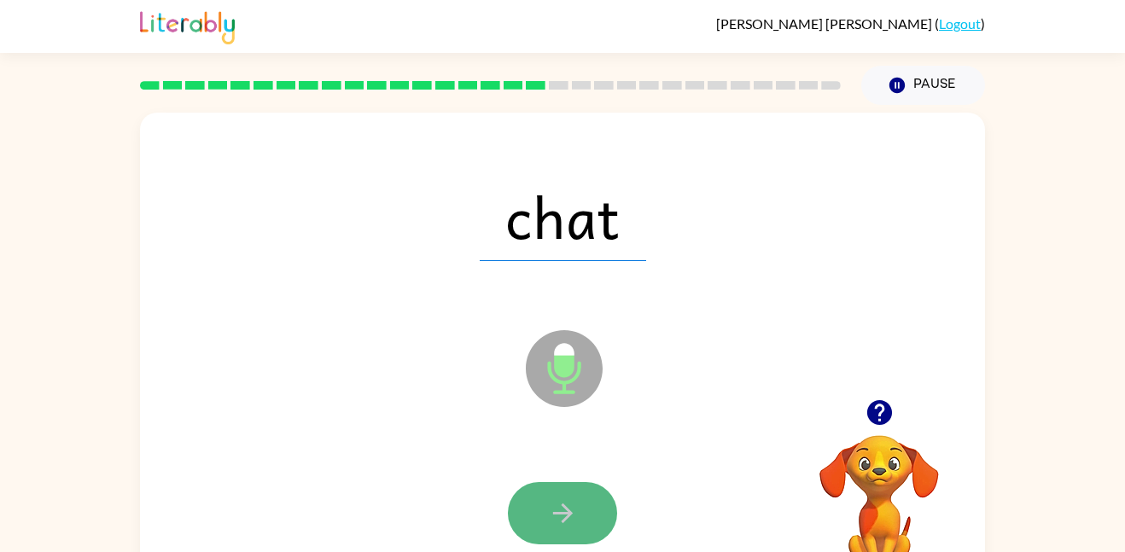
click at [557, 507] on icon "button" at bounding box center [563, 513] width 30 height 30
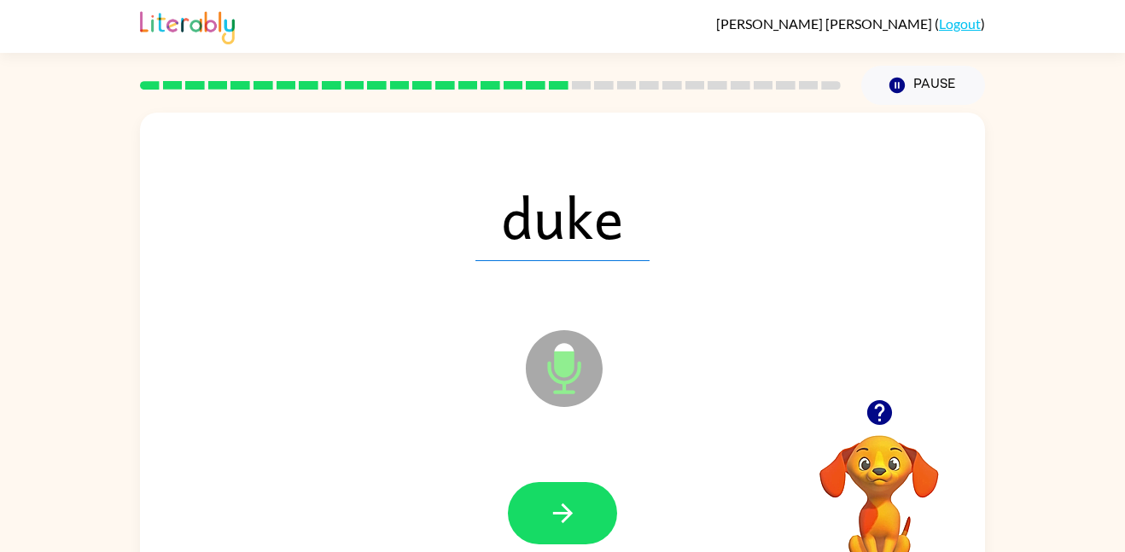
click at [557, 507] on icon "button" at bounding box center [563, 513] width 30 height 30
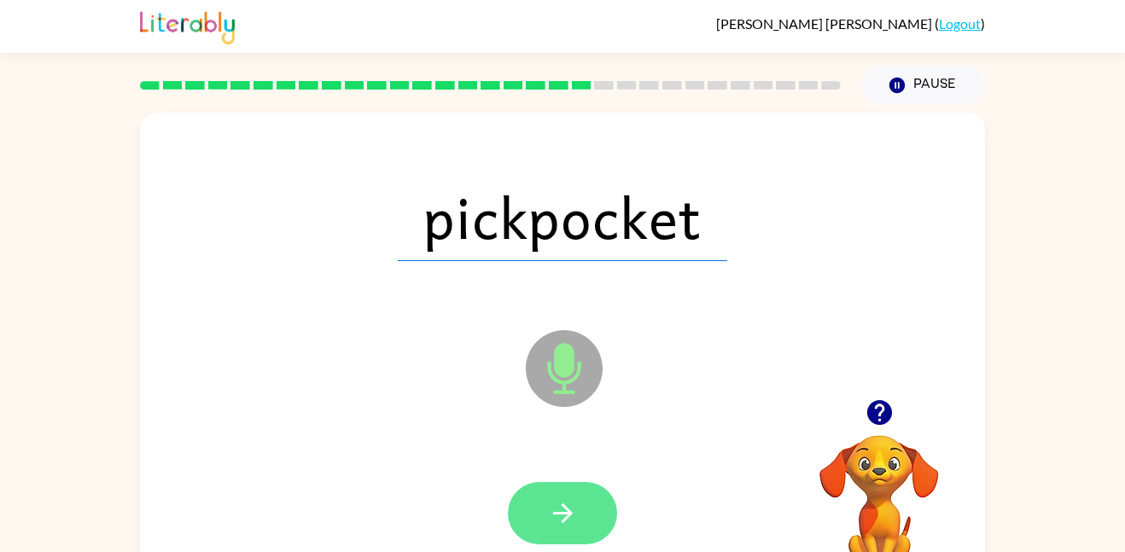
click at [574, 522] on icon "button" at bounding box center [563, 513] width 30 height 30
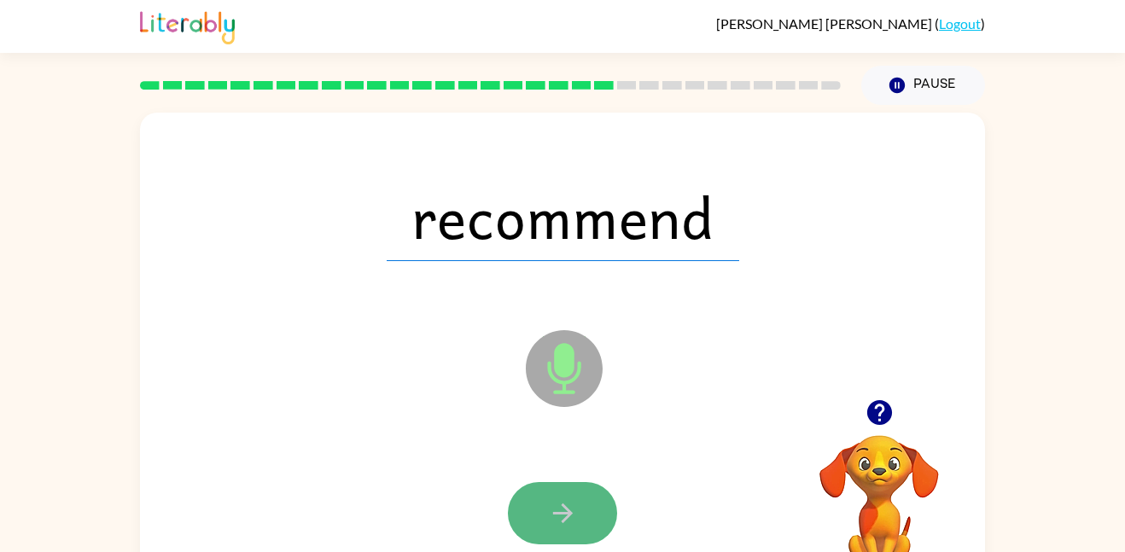
click at [568, 510] on icon "button" at bounding box center [563, 513] width 30 height 30
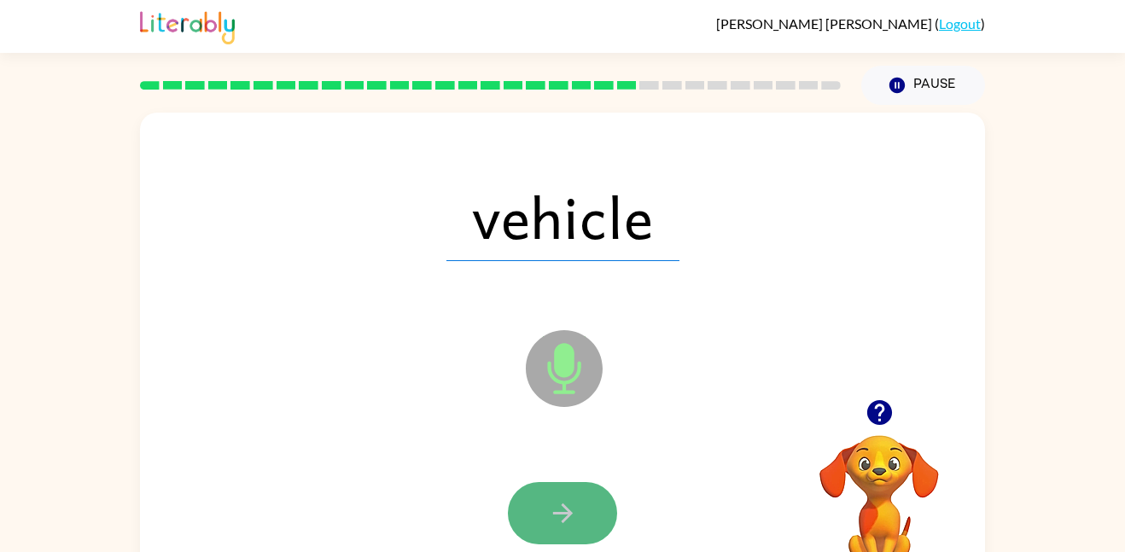
click at [573, 513] on icon "button" at bounding box center [563, 513] width 30 height 30
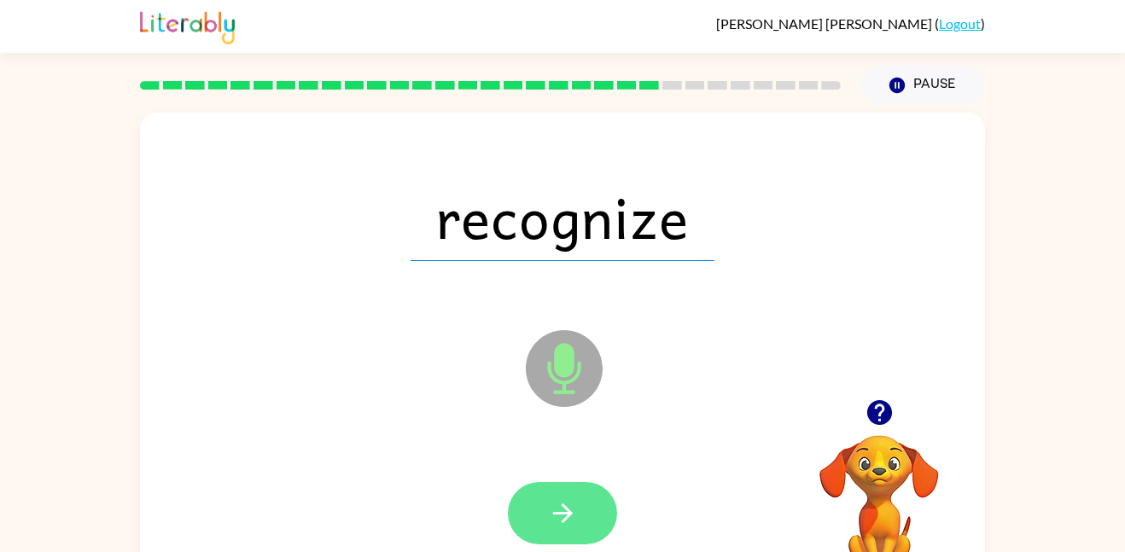
click at [533, 505] on button "button" at bounding box center [562, 513] width 109 height 62
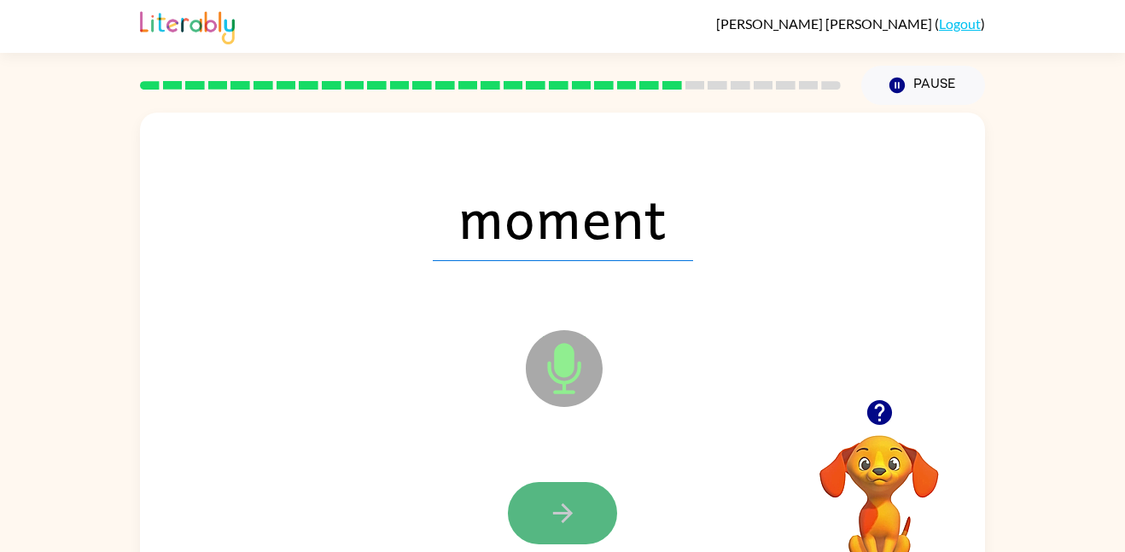
click at [568, 510] on icon "button" at bounding box center [562, 514] width 20 height 20
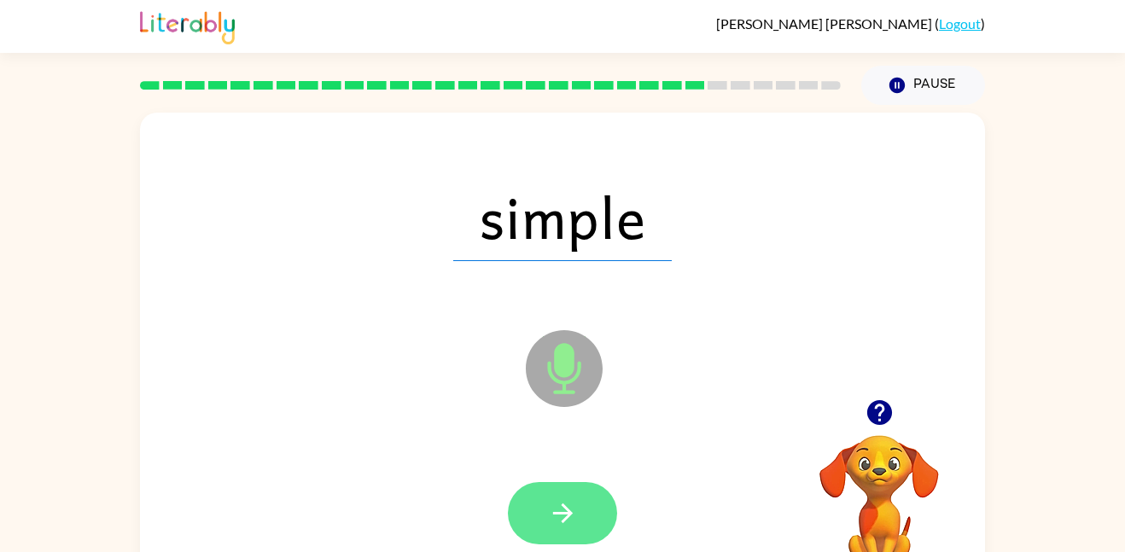
click at [571, 500] on icon "button" at bounding box center [563, 513] width 30 height 30
click at [571, 509] on icon "button" at bounding box center [563, 513] width 30 height 30
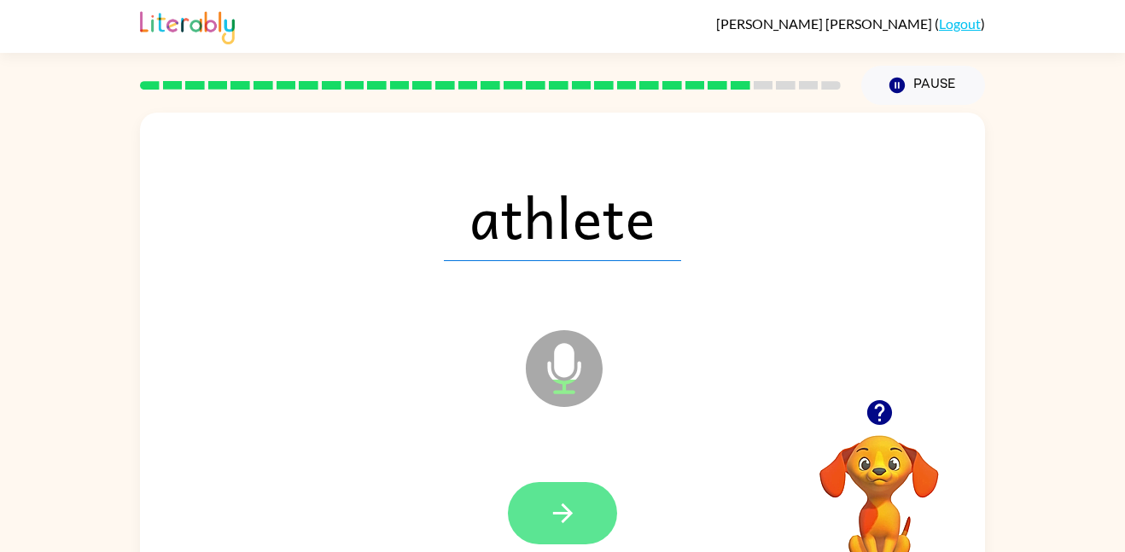
click at [569, 501] on icon "button" at bounding box center [563, 513] width 30 height 30
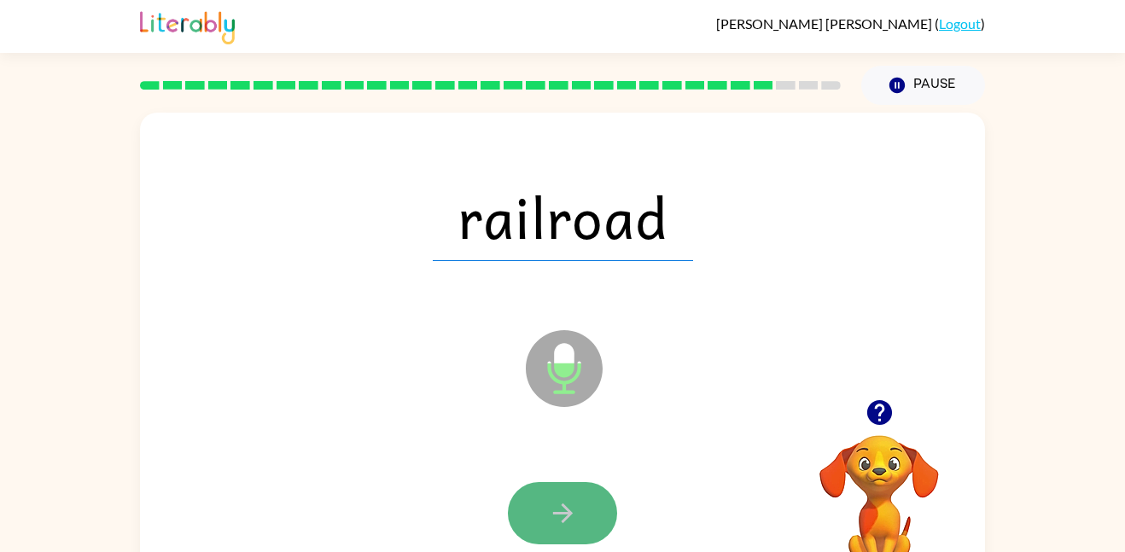
click at [568, 505] on icon "button" at bounding box center [563, 513] width 30 height 30
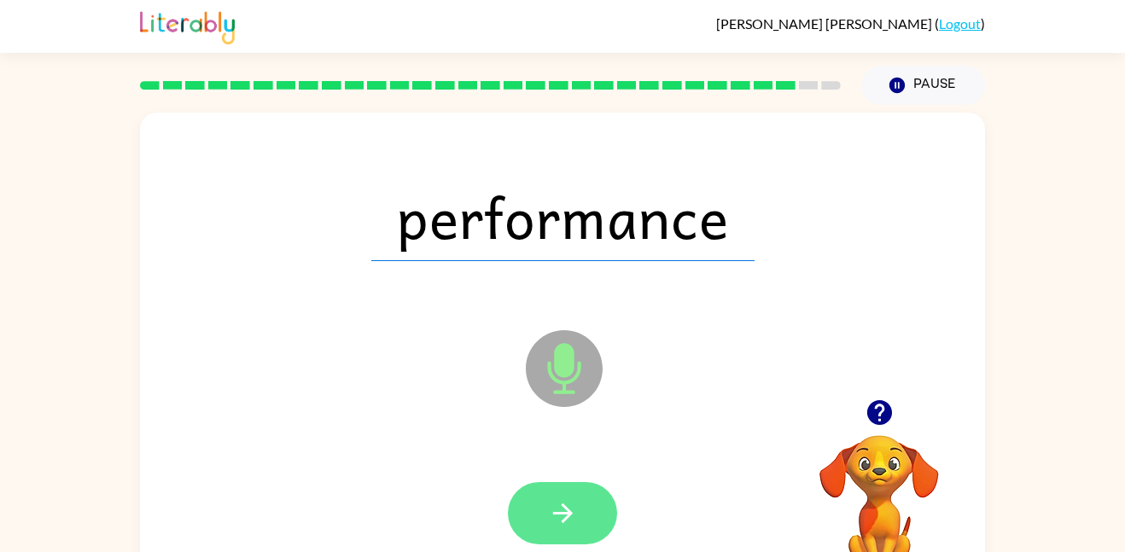
click at [561, 504] on icon "button" at bounding box center [562, 514] width 20 height 20
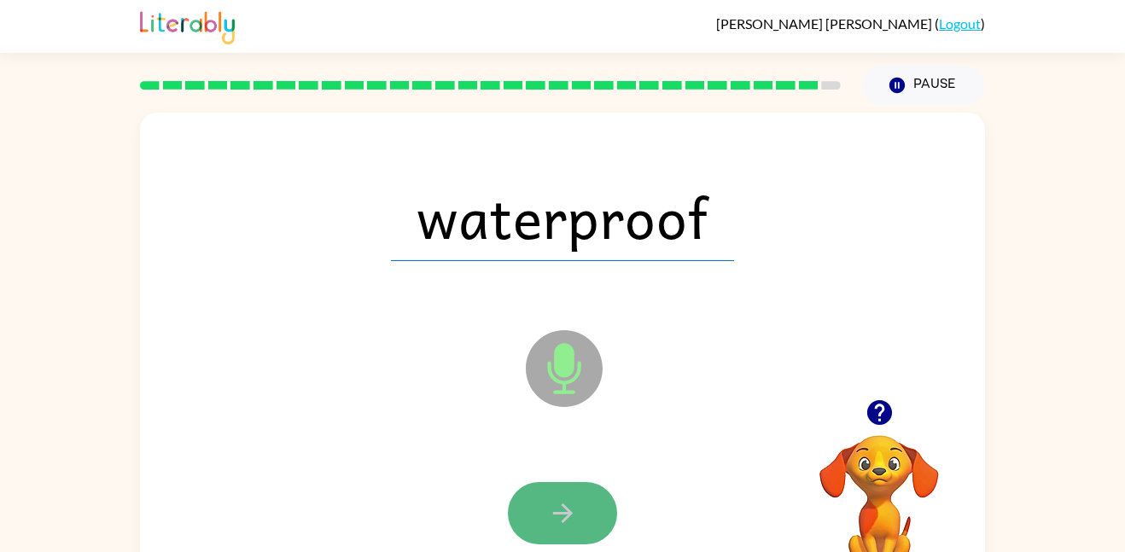
click at [558, 500] on icon "button" at bounding box center [563, 513] width 30 height 30
